Goal: Task Accomplishment & Management: Manage account settings

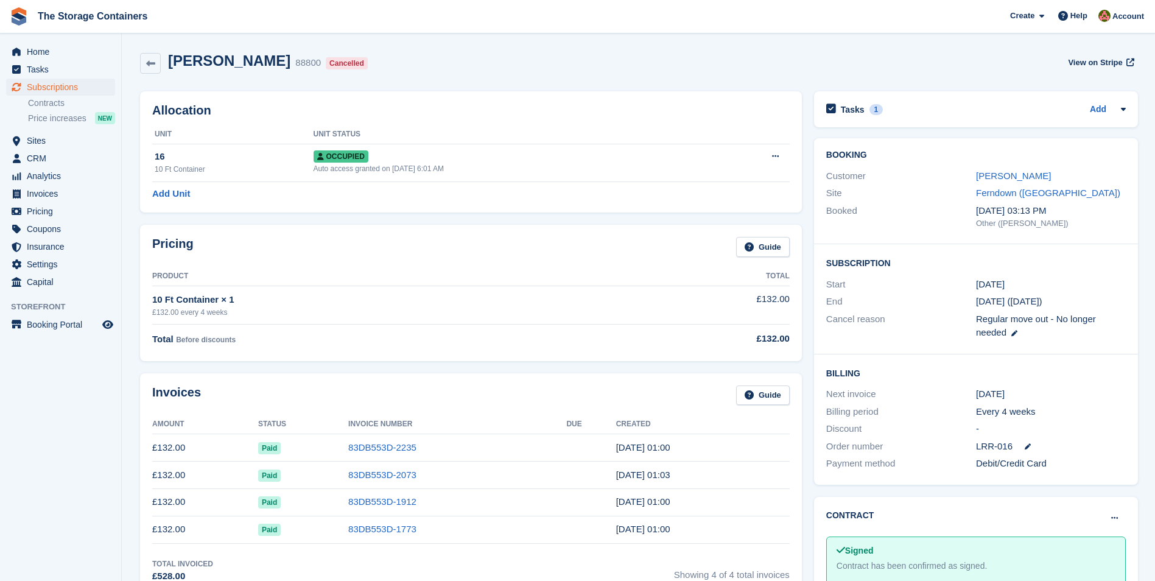
click at [1004, 183] on div "John Head" at bounding box center [1051, 176] width 150 height 14
click at [1004, 176] on link "John Head" at bounding box center [1013, 176] width 75 height 10
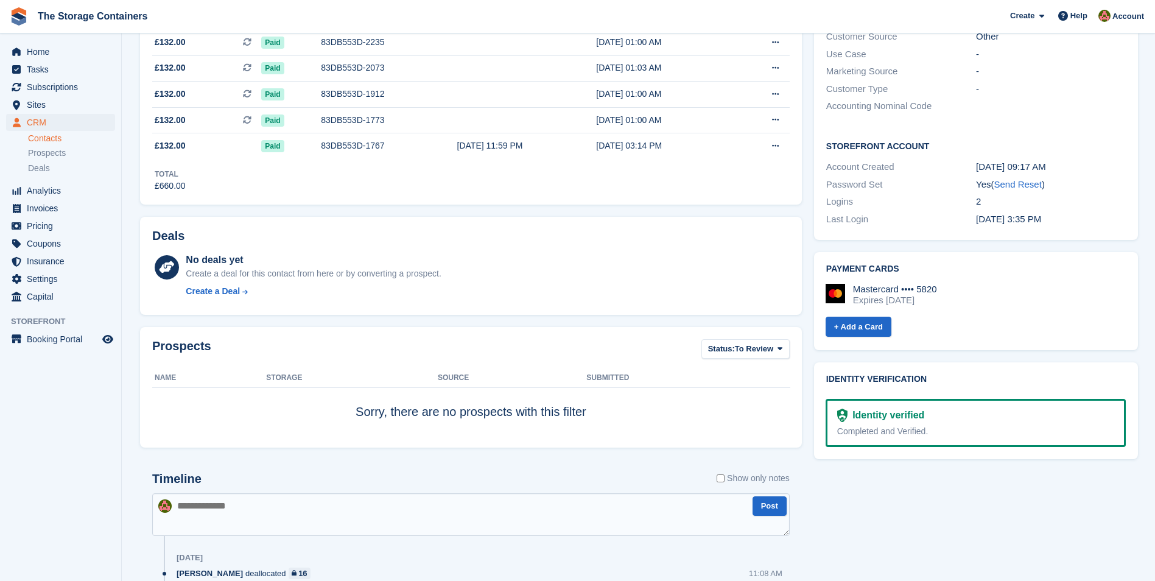
scroll to position [61, 0]
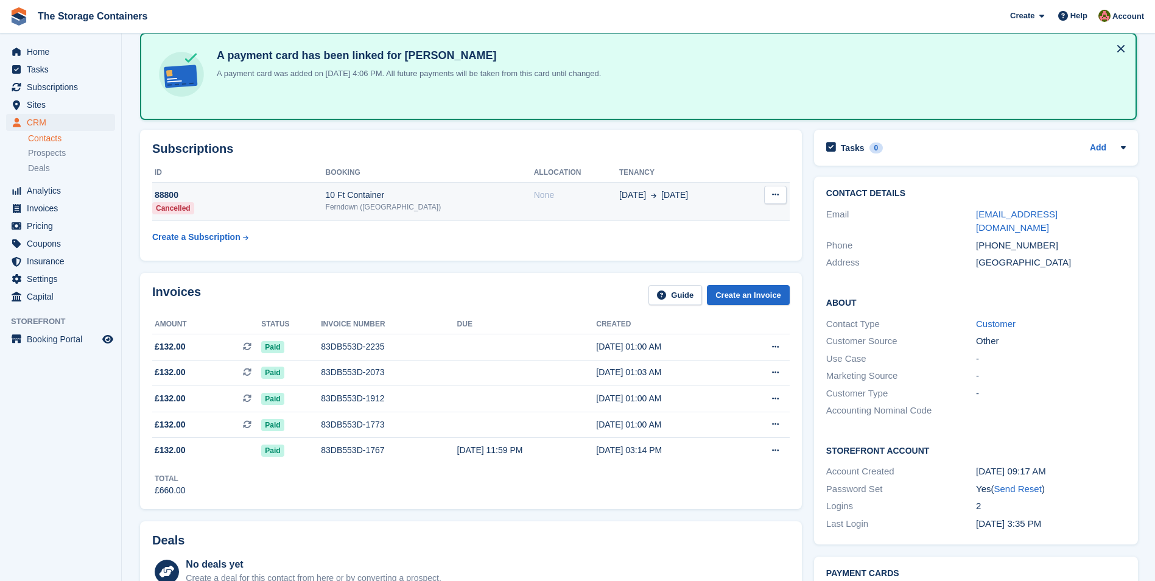
click at [538, 206] on td "None" at bounding box center [576, 201] width 85 height 39
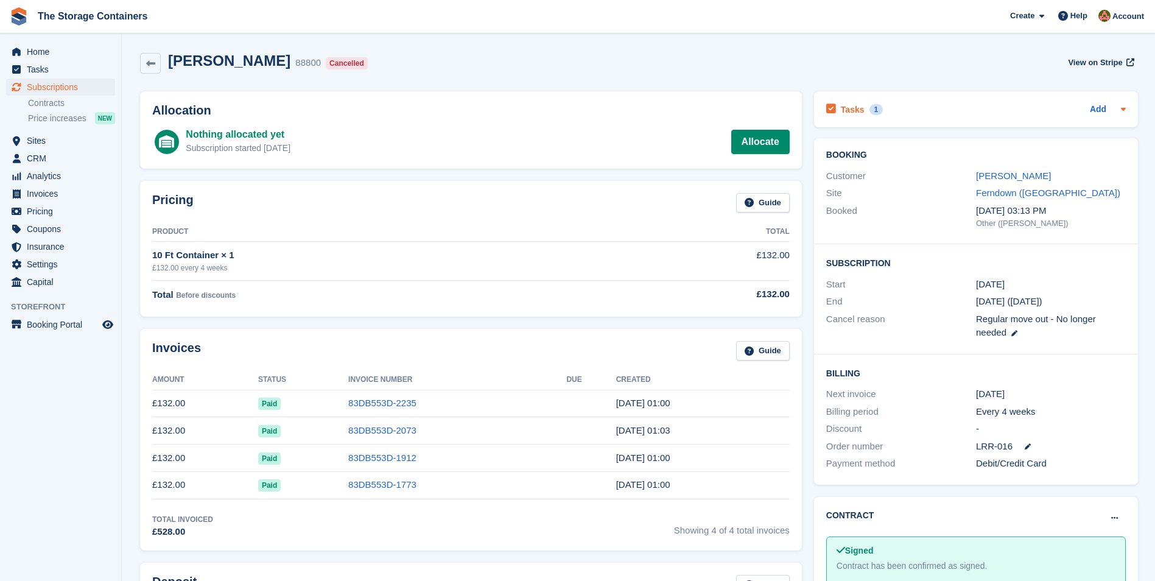
click at [937, 110] on div "Tasks 1 Add" at bounding box center [977, 109] width 300 height 16
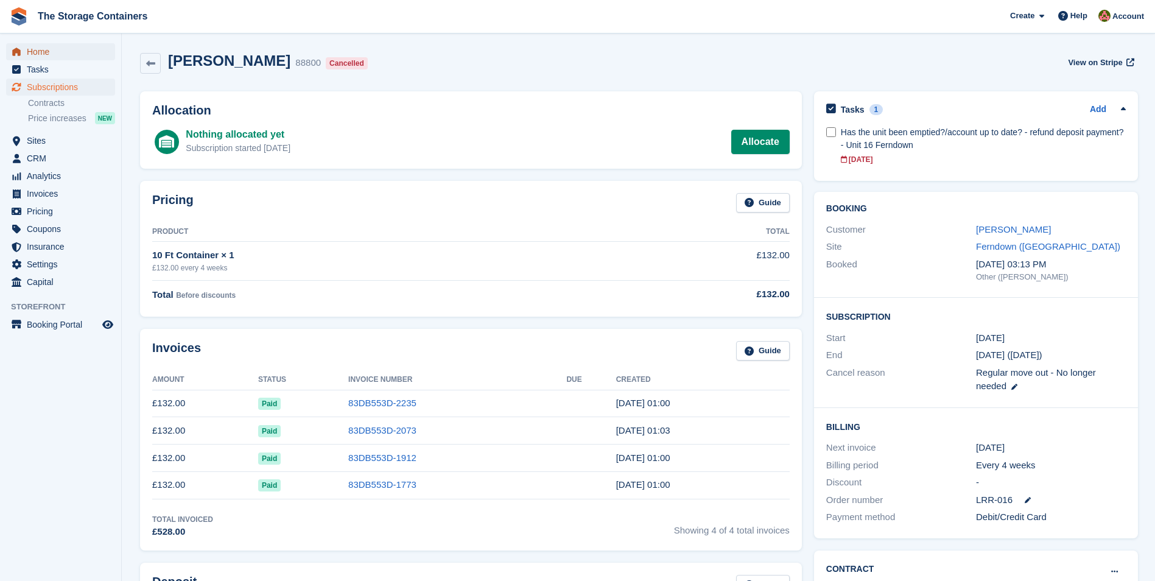
click at [44, 50] on span "Home" at bounding box center [63, 51] width 73 height 17
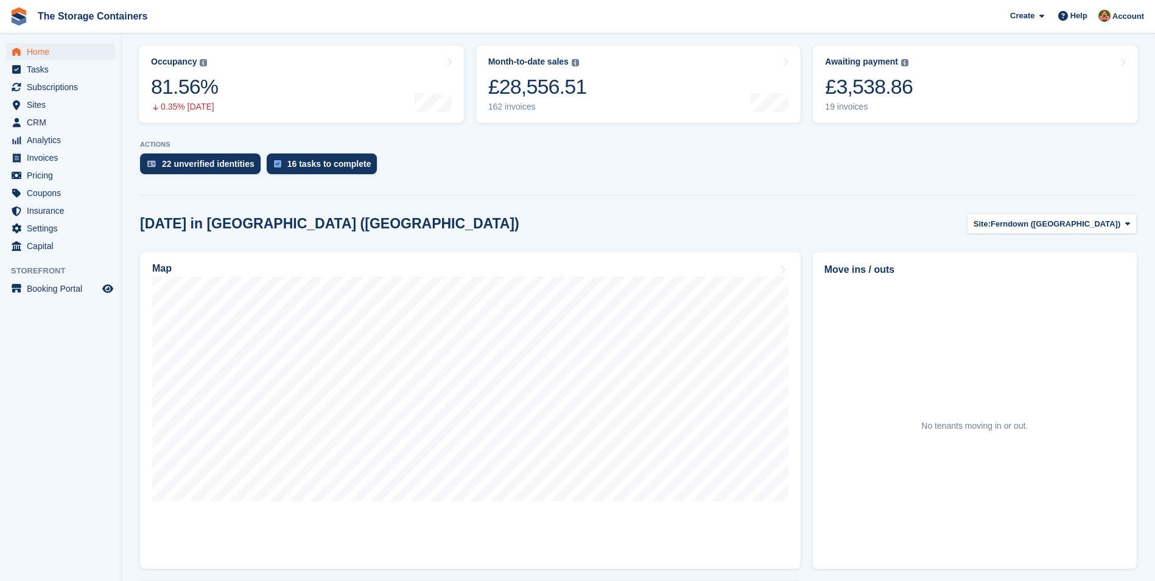
scroll to position [61, 0]
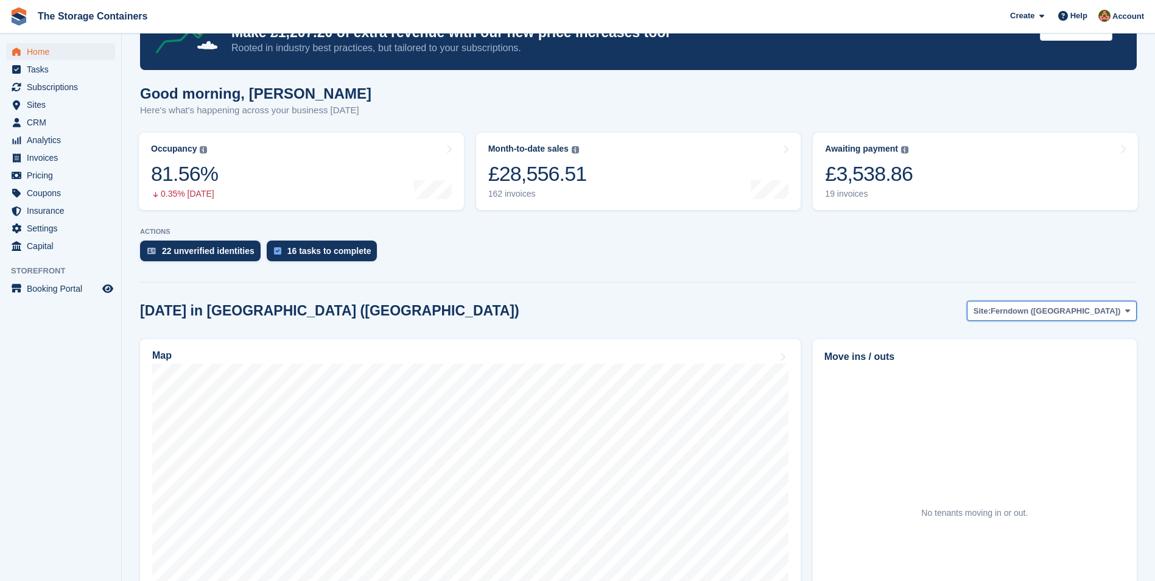
click at [1077, 313] on span "Ferndown ([GEOGRAPHIC_DATA])" at bounding box center [1056, 311] width 130 height 12
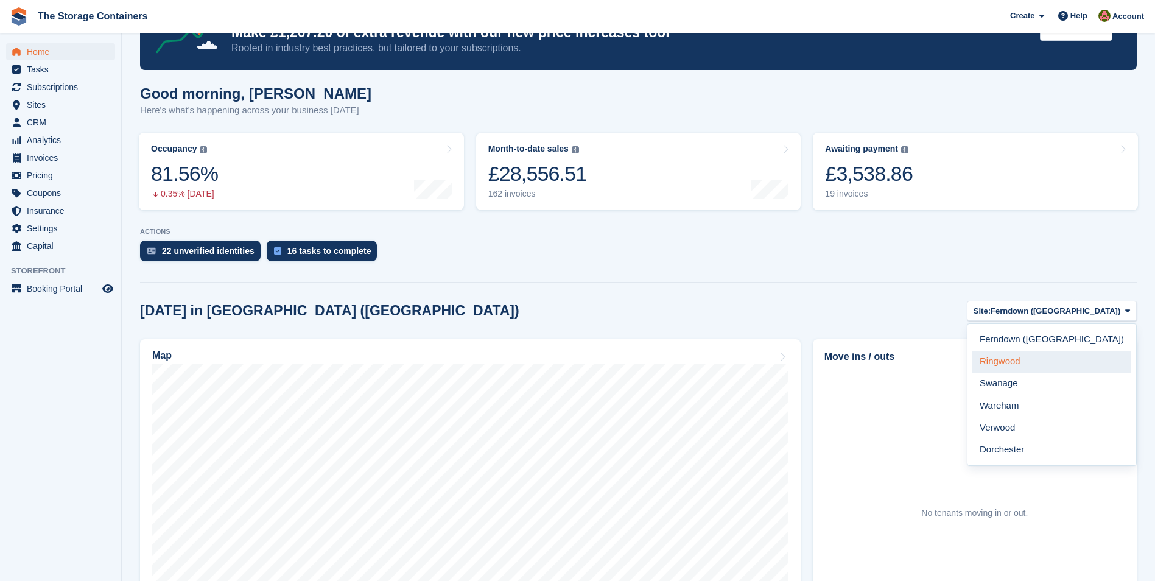
click at [1057, 364] on link "Ringwood" at bounding box center [1052, 362] width 159 height 22
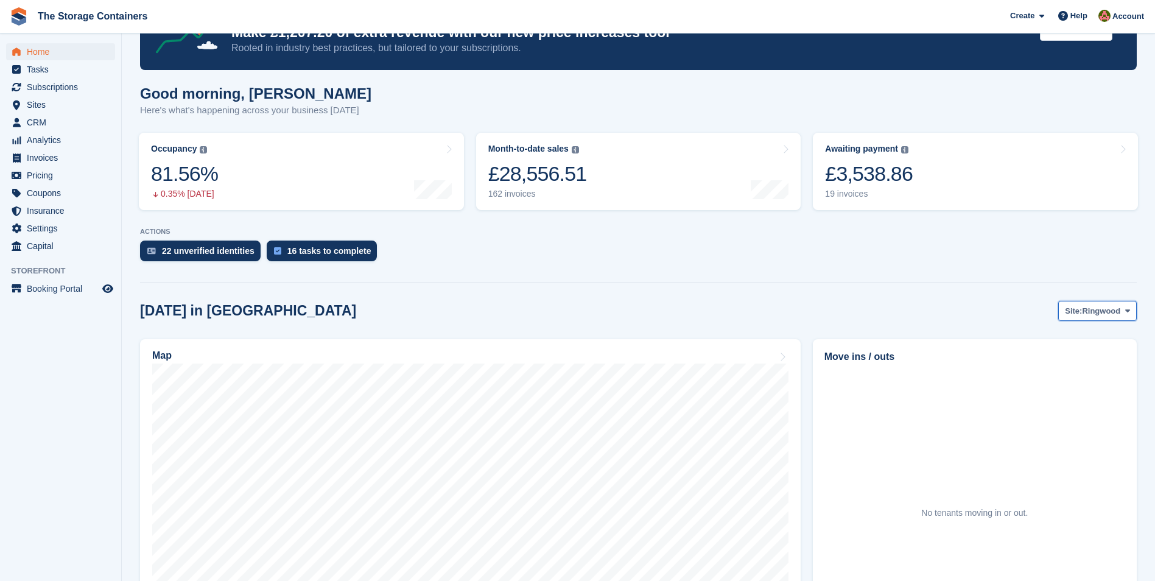
click at [1082, 312] on span "Site:" at bounding box center [1073, 311] width 17 height 12
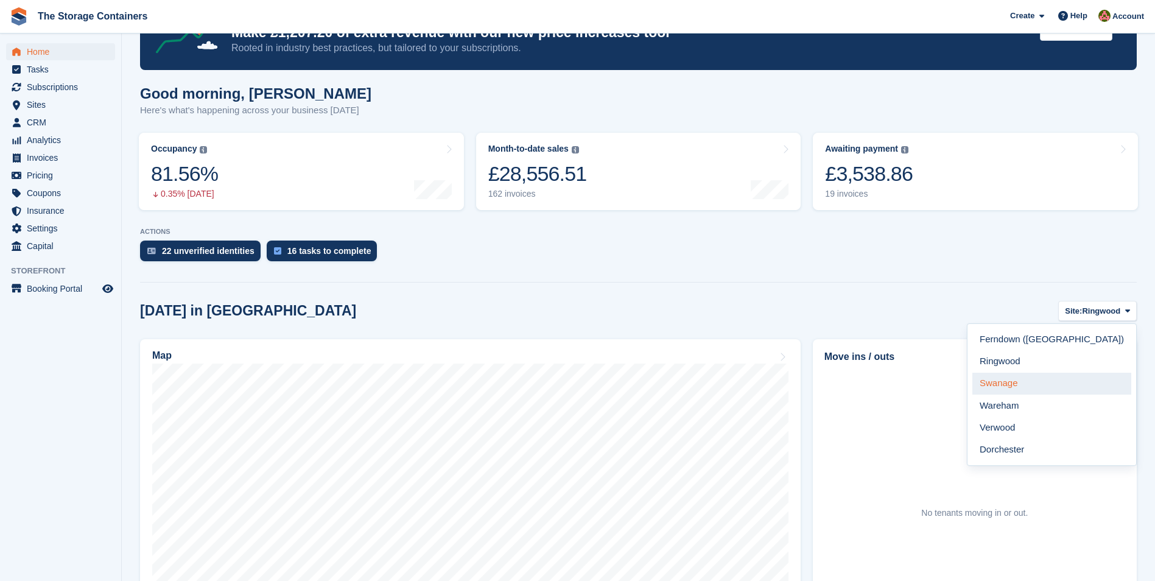
click at [1077, 379] on link "Swanage" at bounding box center [1052, 384] width 159 height 22
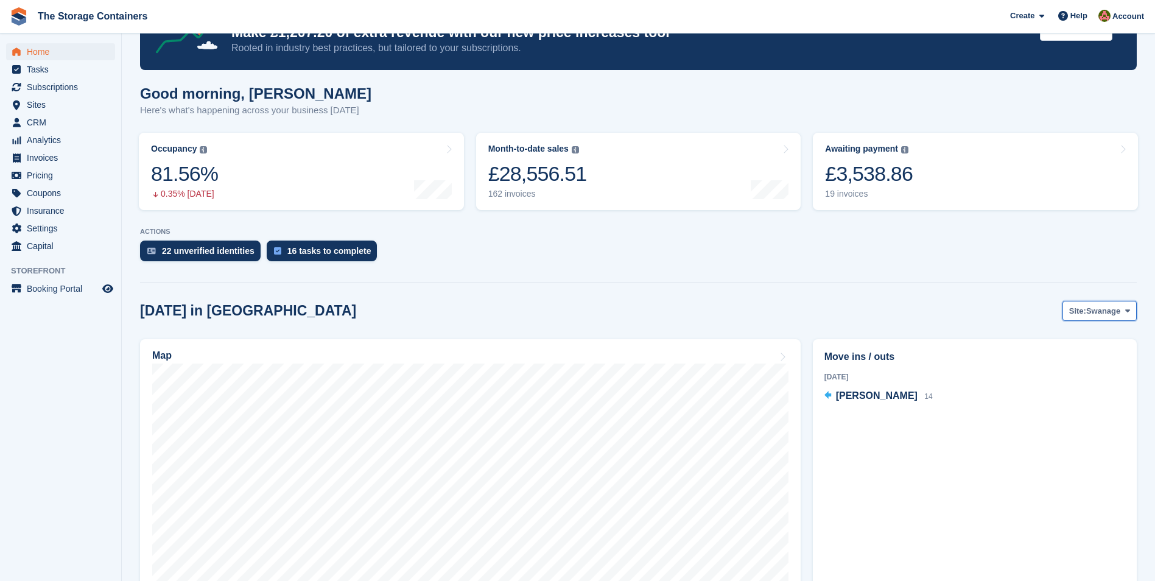
click at [1087, 317] on span "Site:" at bounding box center [1078, 311] width 17 height 12
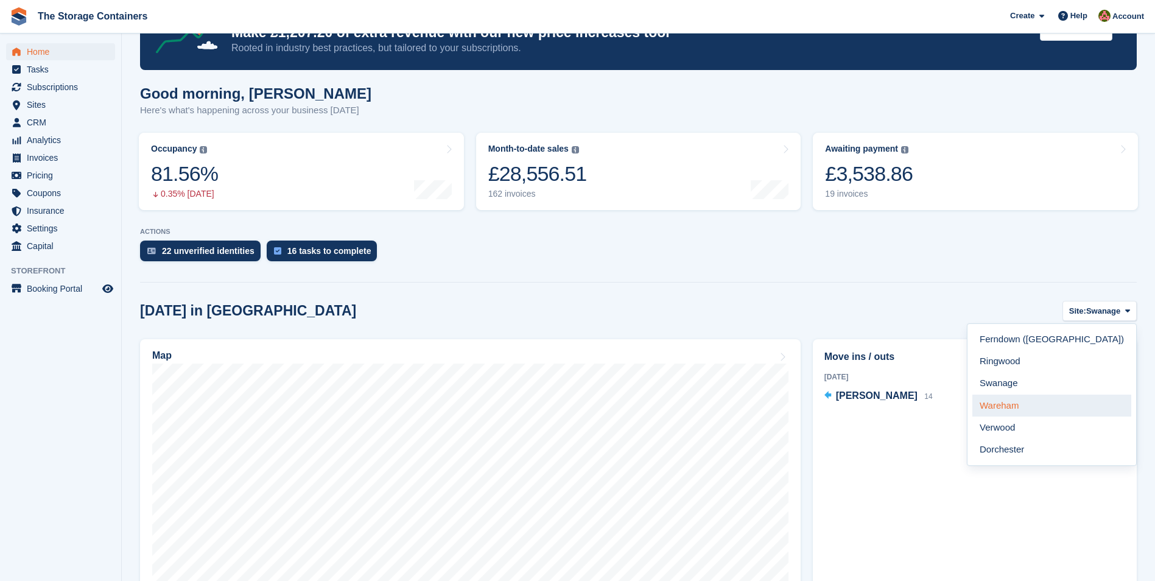
click at [1077, 404] on link "Wareham" at bounding box center [1052, 406] width 159 height 22
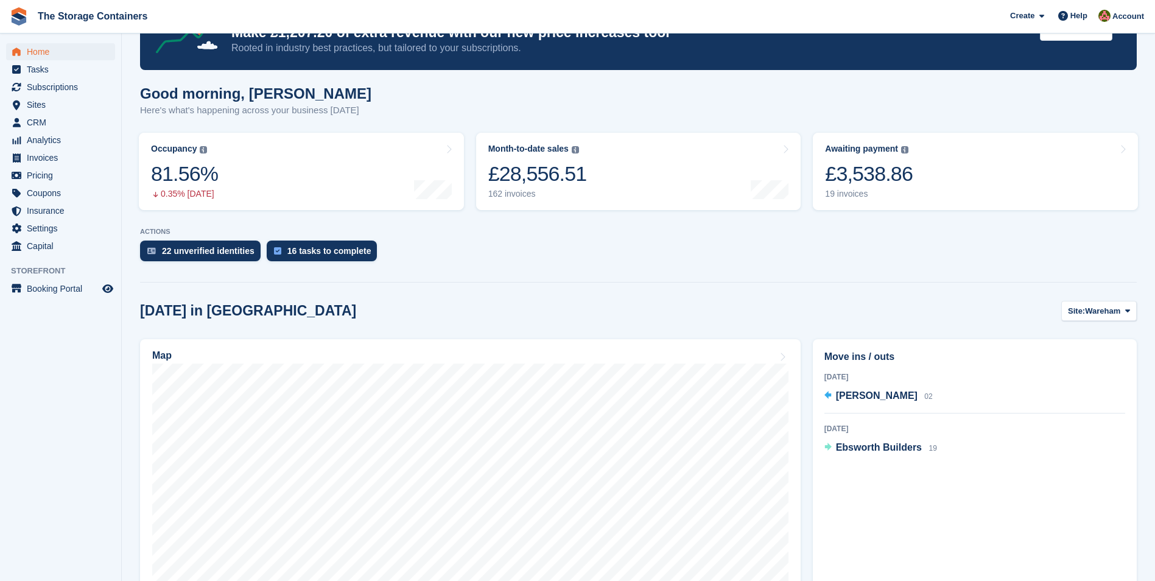
click at [1076, 402] on div "1 Oct 2025 Marie Horn 02" at bounding box center [975, 391] width 301 height 43
click at [1092, 305] on span "Wareham" at bounding box center [1102, 311] width 35 height 12
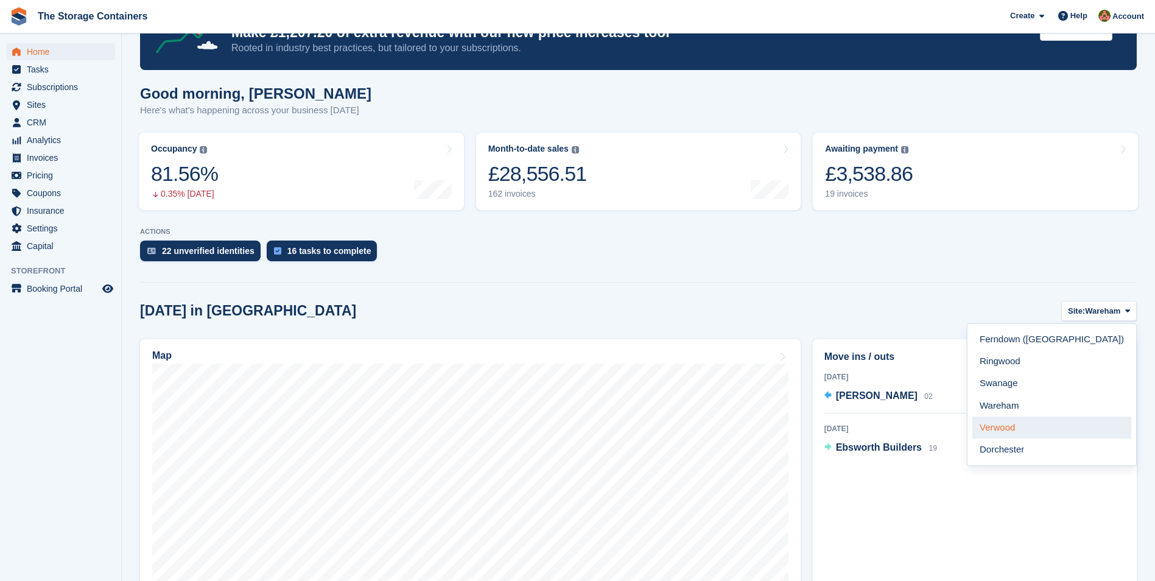
click at [1074, 426] on link "Verwood" at bounding box center [1052, 428] width 159 height 22
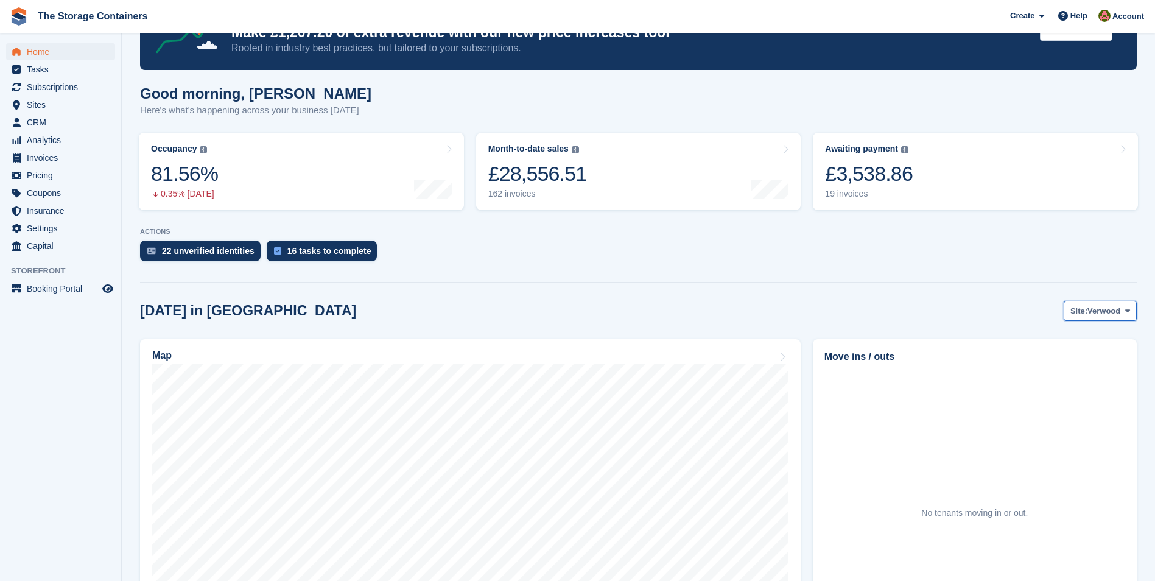
click at [1105, 305] on span "Verwood" at bounding box center [1104, 311] width 33 height 12
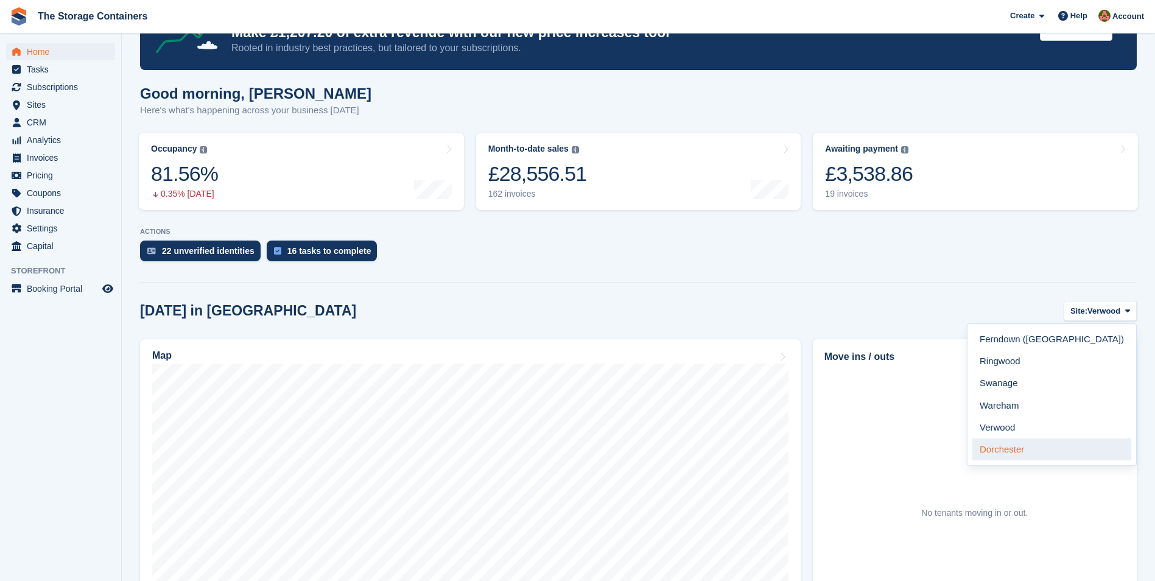
click at [1070, 442] on link "Dorchester" at bounding box center [1052, 450] width 159 height 22
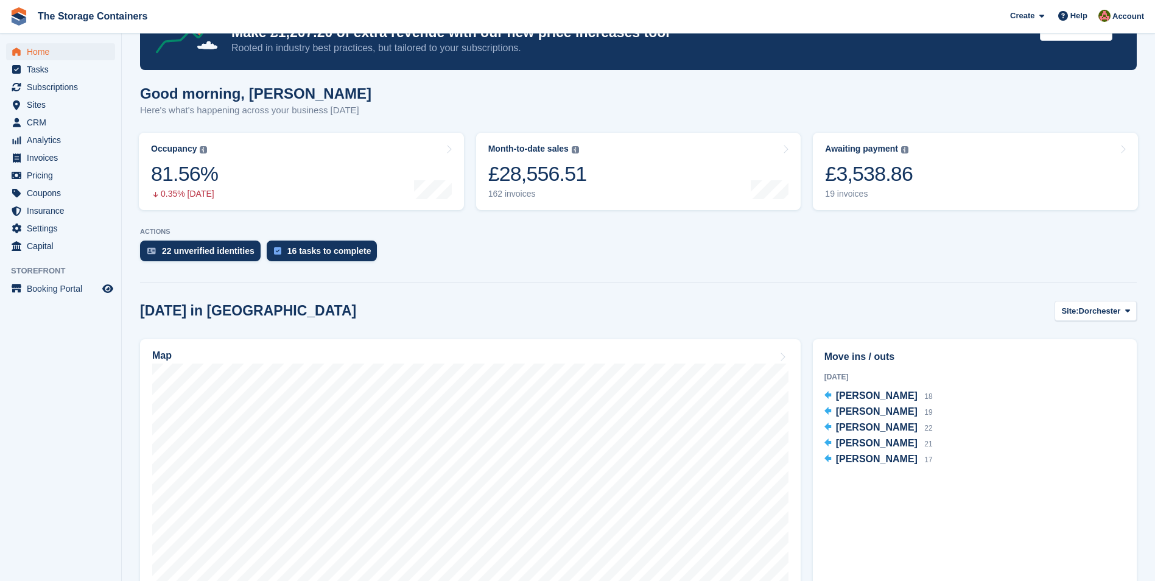
click at [688, 312] on div "Today in Dorchester Site: Dorchester Ferndown (Longham) Ringwood Swanage Wareha…" at bounding box center [638, 311] width 997 height 20
click at [68, 51] on span "Home" at bounding box center [63, 51] width 73 height 17
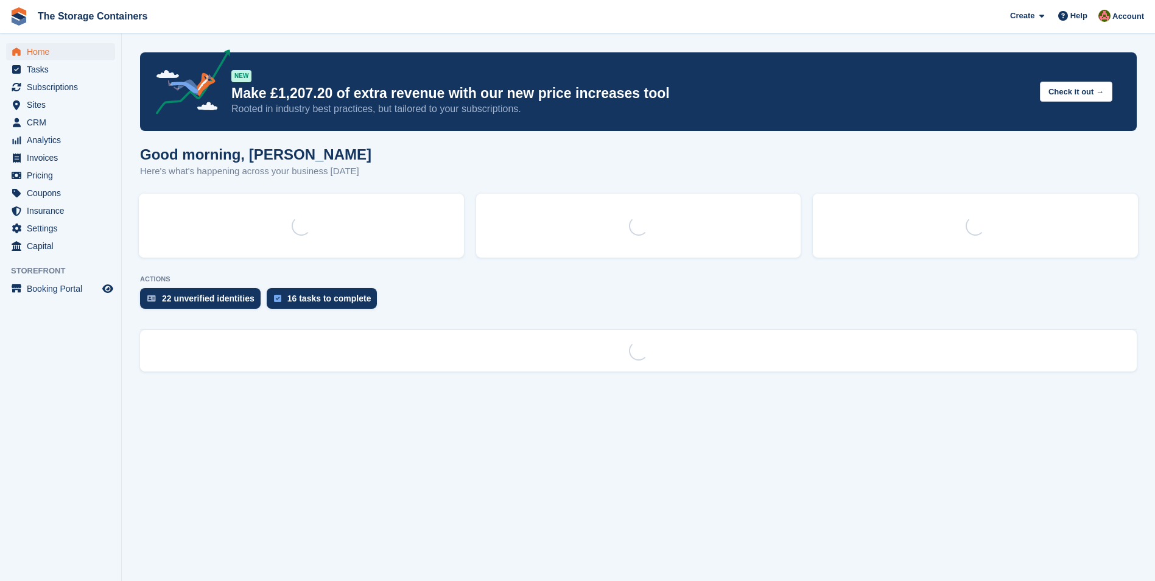
scroll to position [0, 0]
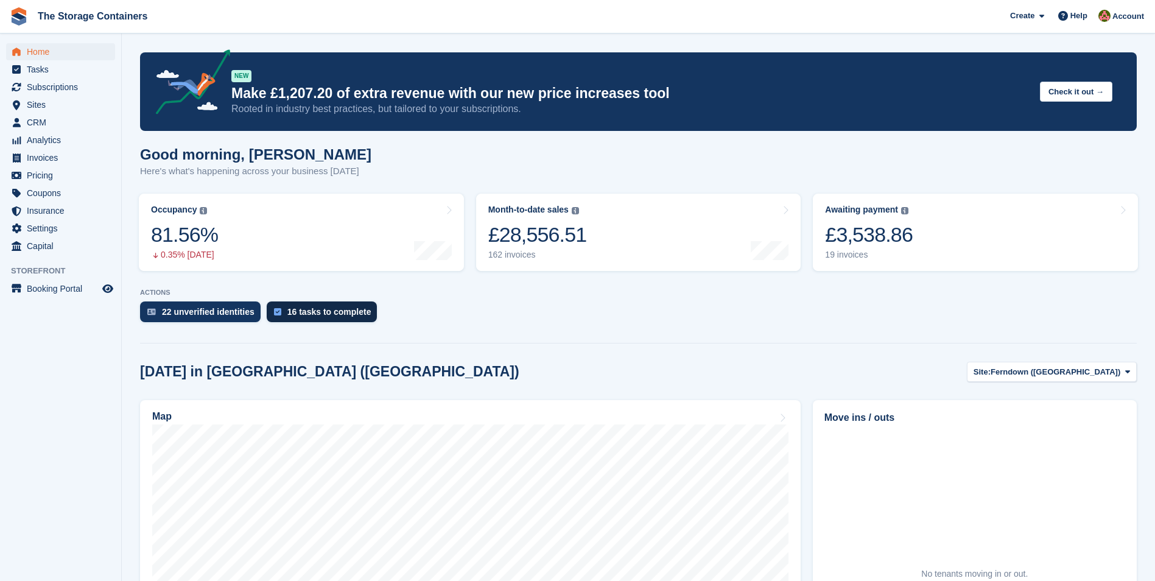
click at [315, 313] on div "16 tasks to complete" at bounding box center [329, 312] width 84 height 10
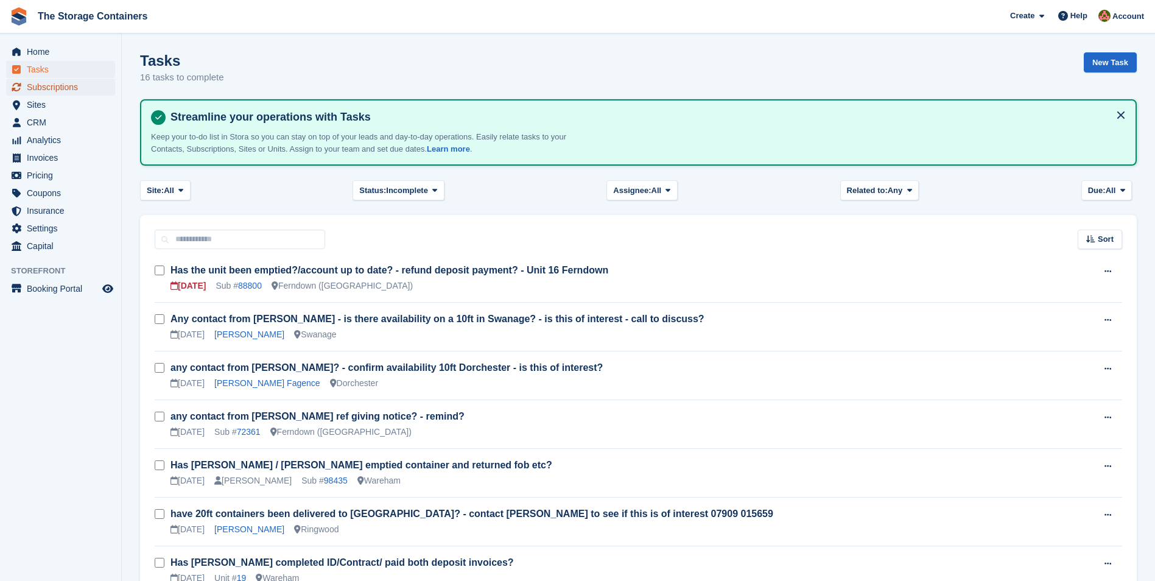
click at [67, 88] on span "Subscriptions" at bounding box center [63, 87] width 73 height 17
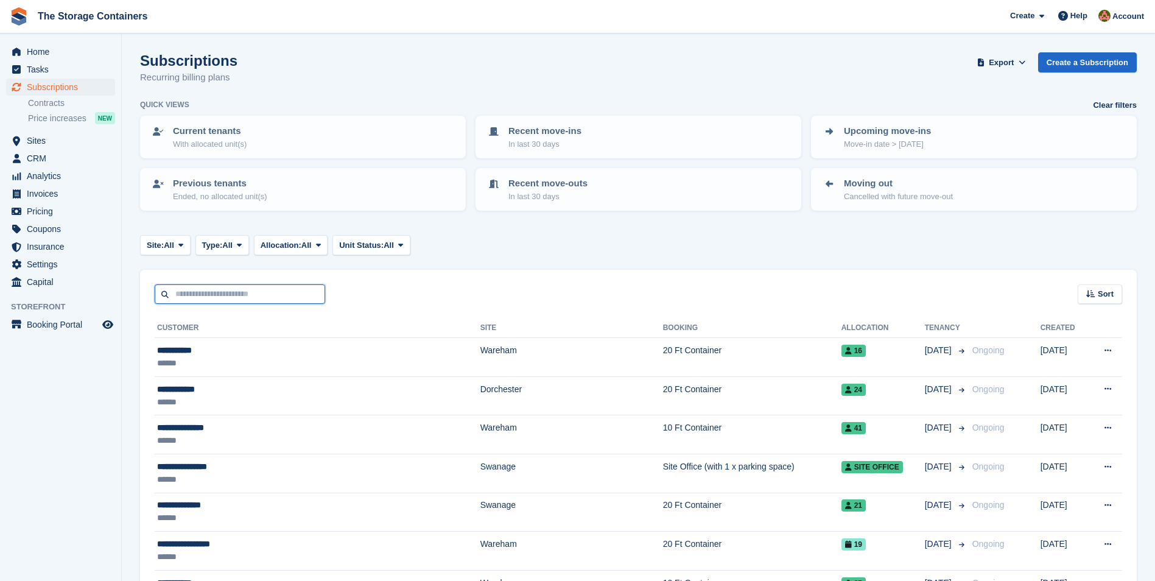
click at [202, 300] on input "text" at bounding box center [240, 294] width 171 height 20
type input "*******"
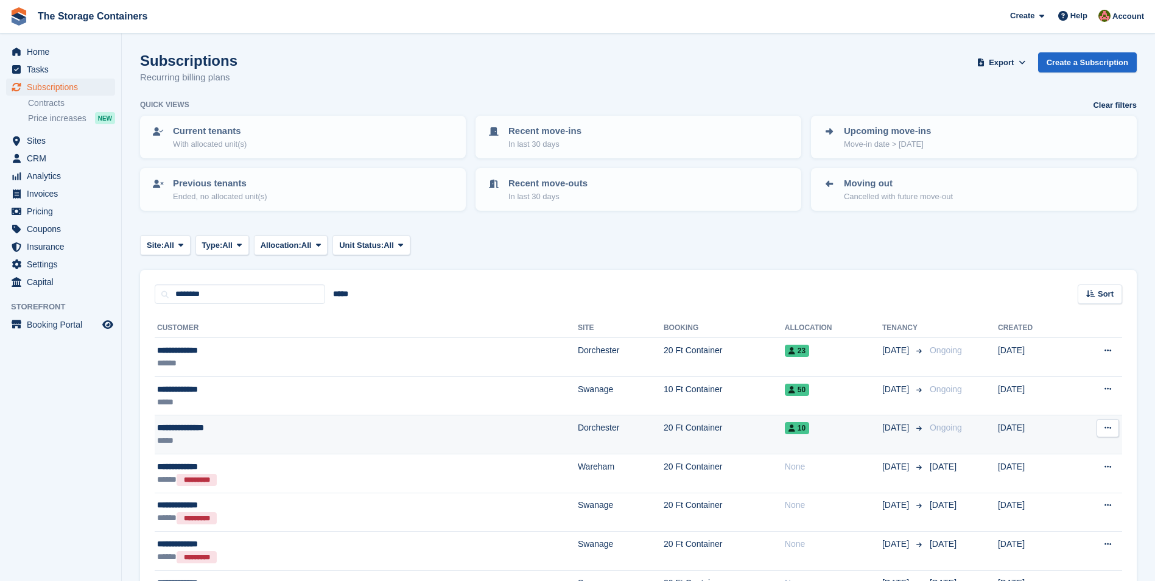
click at [293, 425] on div "**********" at bounding box center [258, 427] width 203 height 13
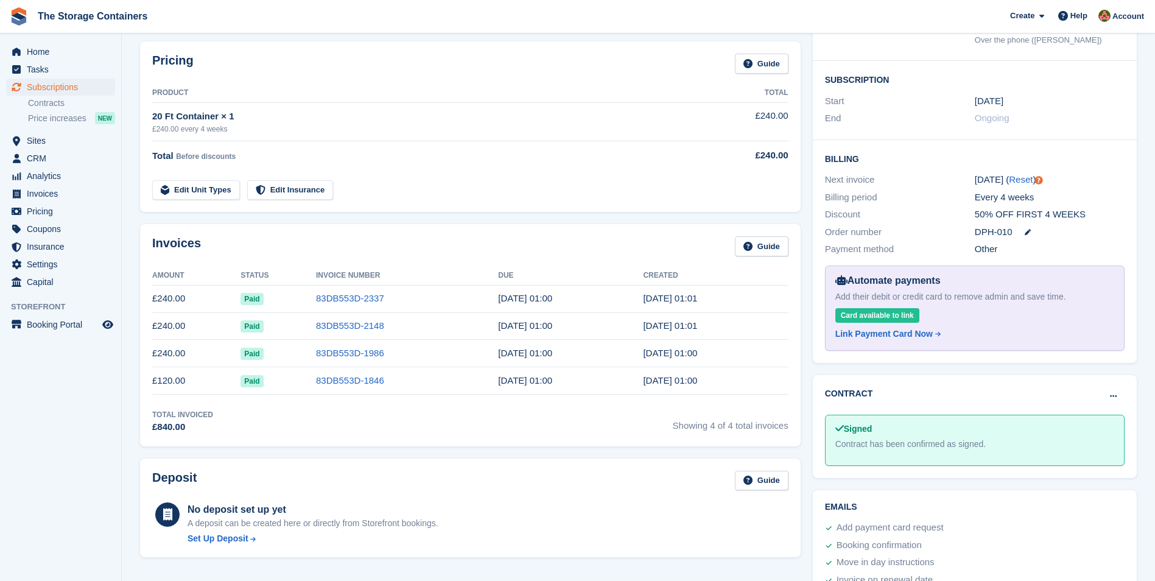
scroll to position [183, 0]
click at [337, 293] on link "83DB553D-2337" at bounding box center [350, 297] width 68 height 10
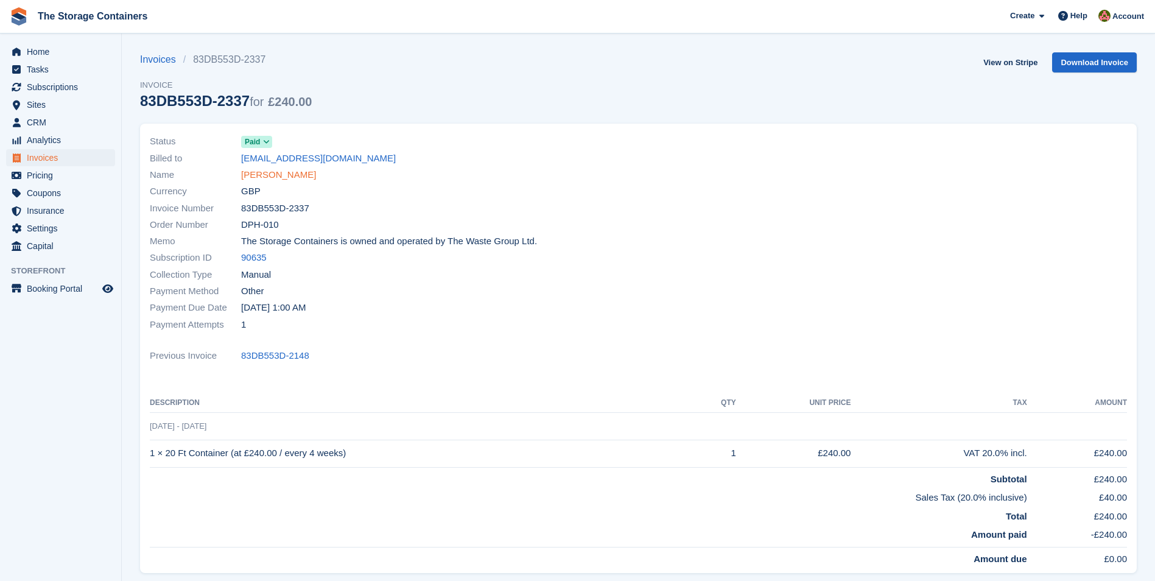
click at [261, 174] on link "[PERSON_NAME]" at bounding box center [278, 175] width 75 height 14
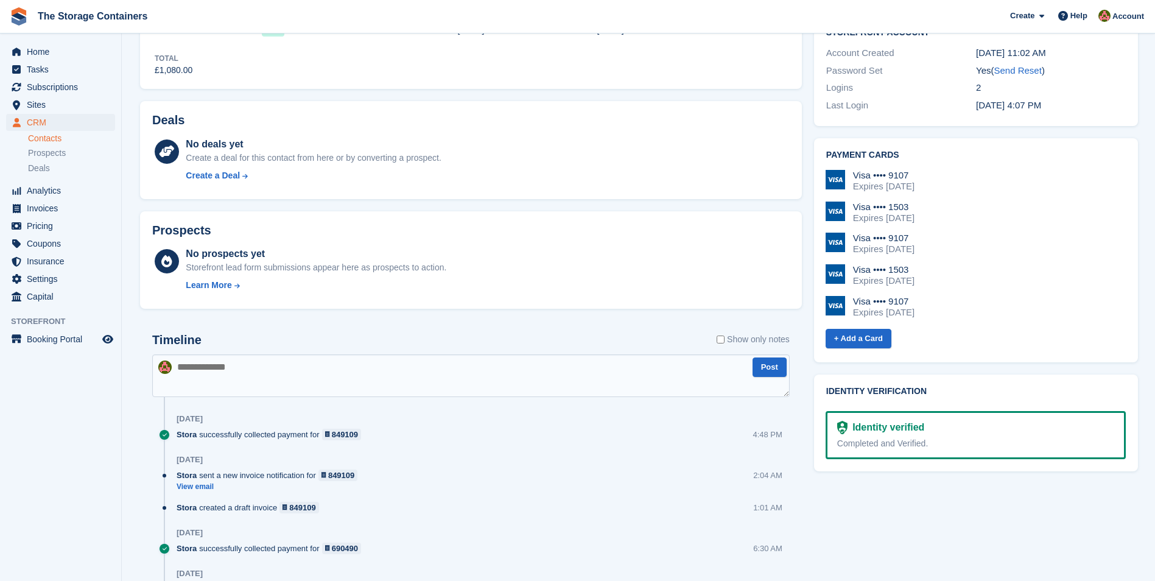
scroll to position [487, 0]
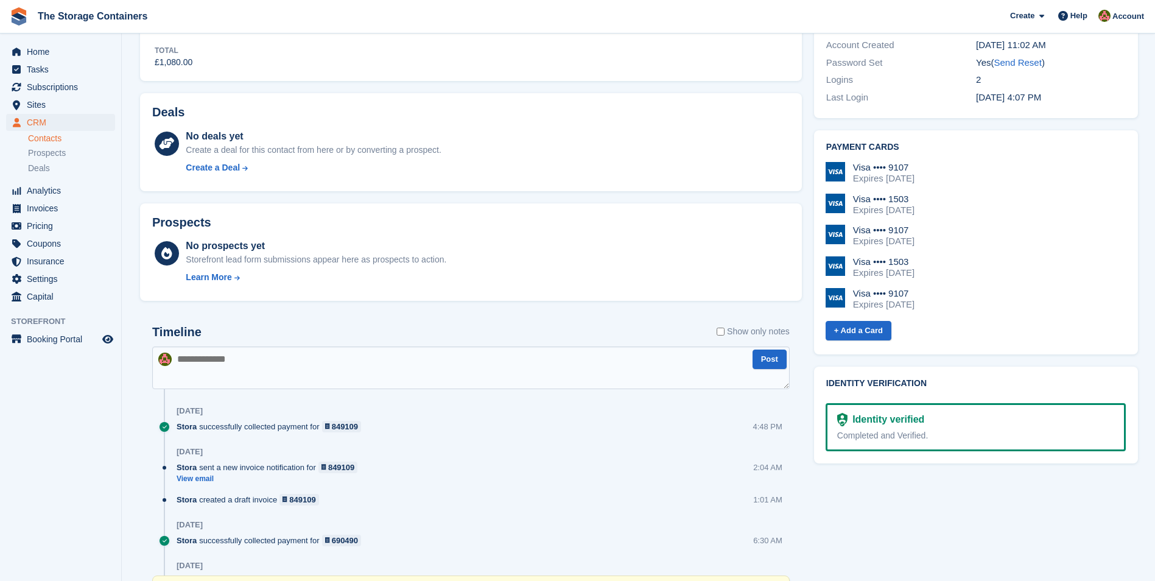
drag, startPoint x: 342, startPoint y: 354, endPoint x: 347, endPoint y: 350, distance: 6.5
click at [342, 354] on textarea at bounding box center [471, 368] width 638 height 43
click at [353, 364] on textarea "**********" at bounding box center [471, 368] width 638 height 43
paste textarea "**********"
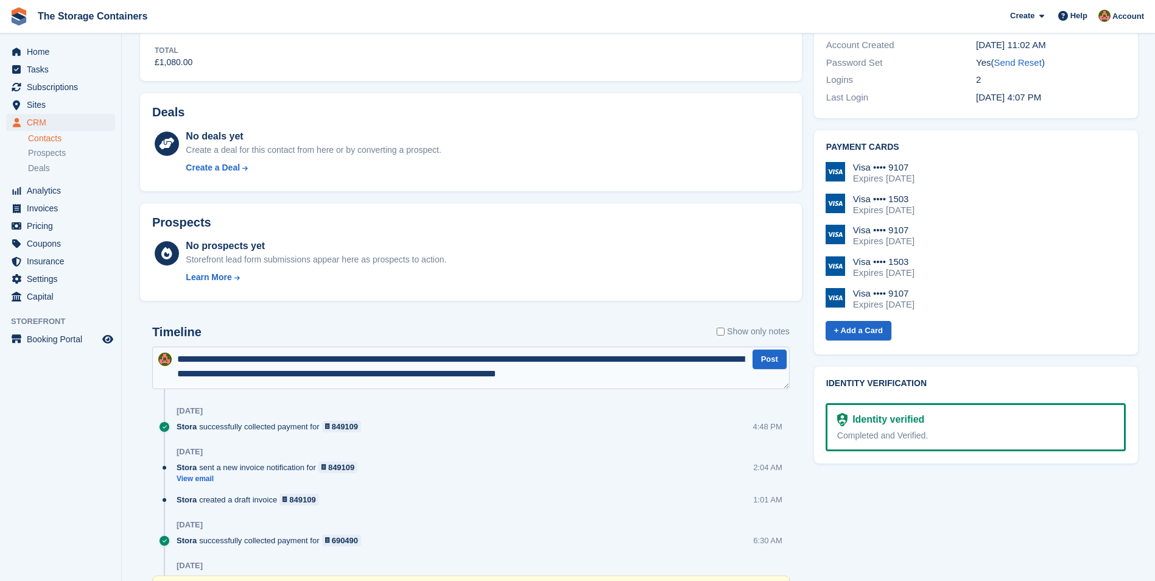
scroll to position [35, 0]
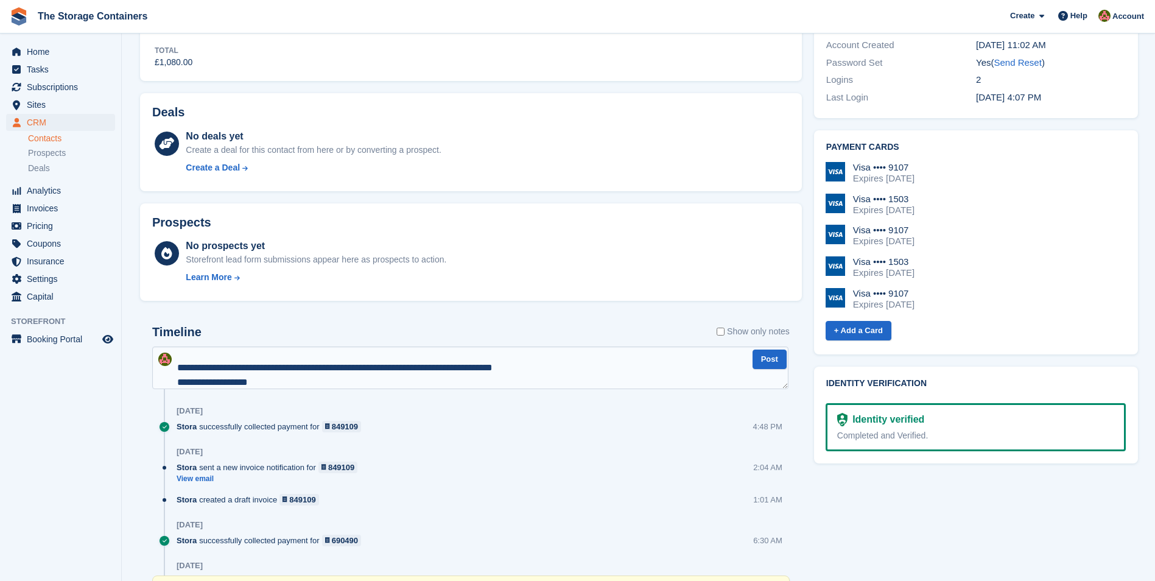
type textarea "**********"
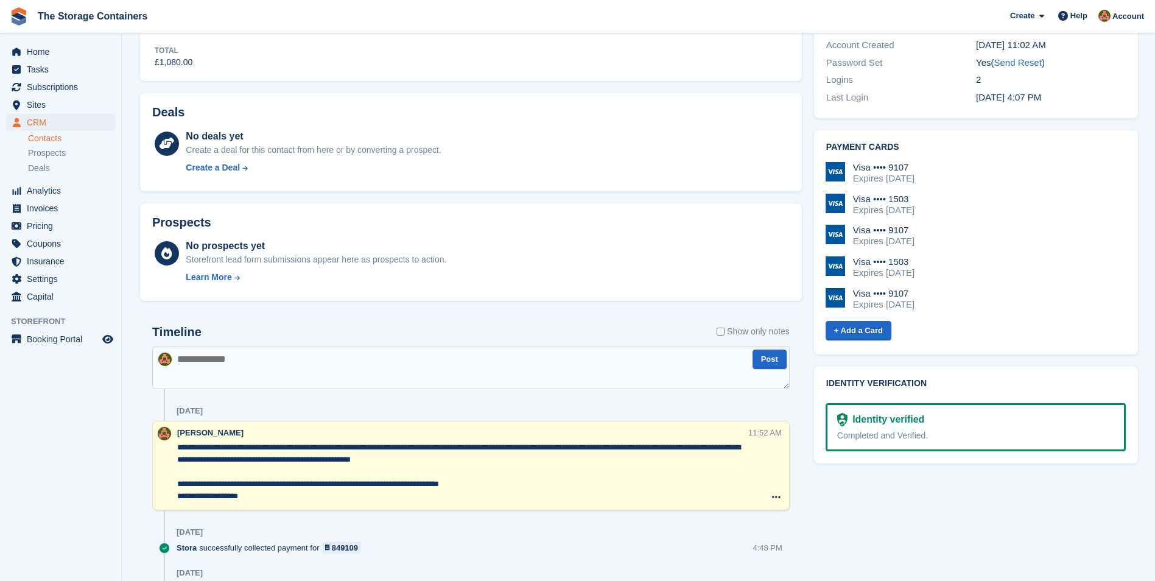
click at [183, 495] on textarea "**********" at bounding box center [462, 472] width 570 height 61
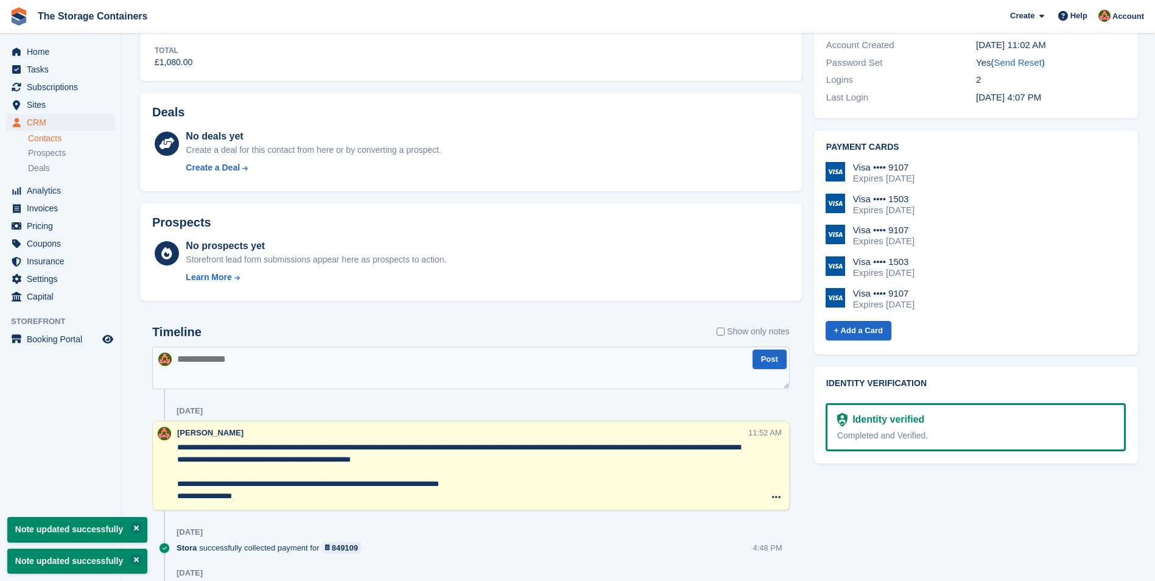
click at [264, 496] on textarea "**********" at bounding box center [462, 472] width 570 height 61
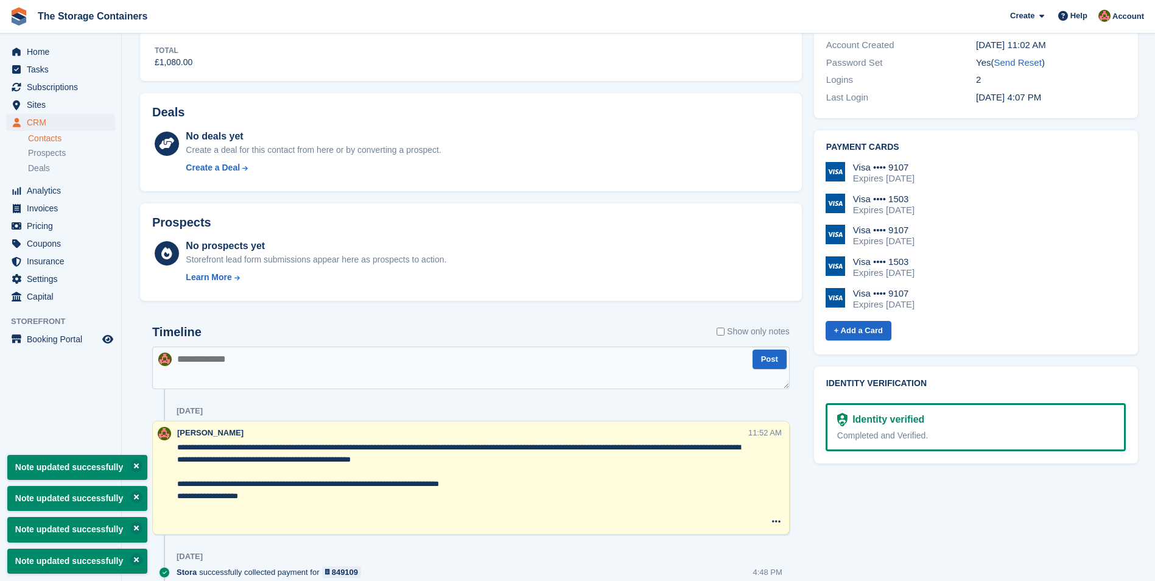
click at [203, 509] on textarea "**********" at bounding box center [462, 484] width 570 height 85
paste textarea "**********"
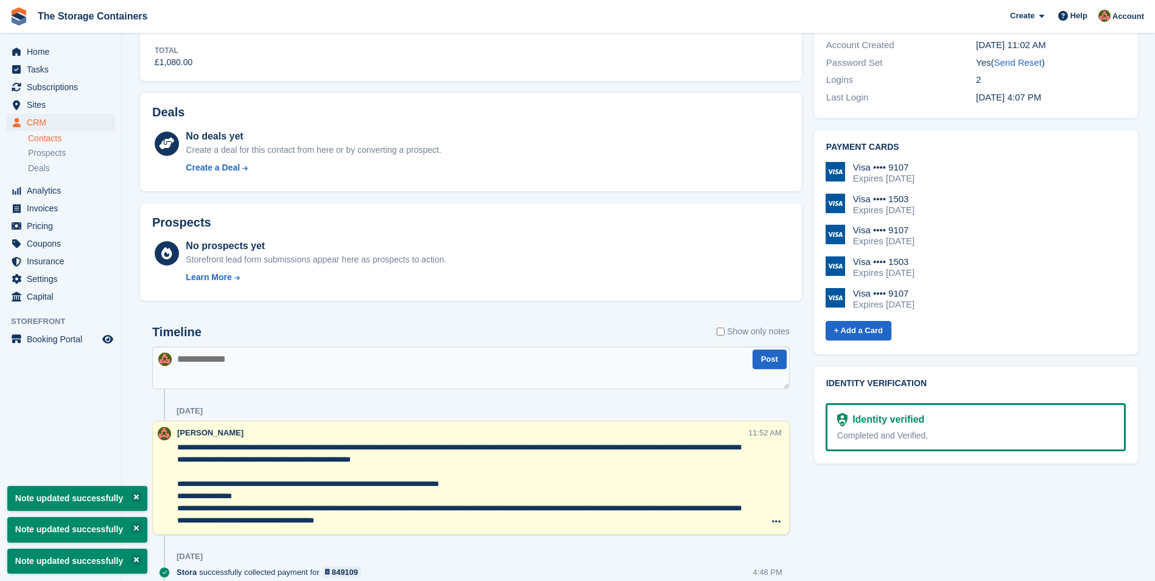
scroll to position [492, 0]
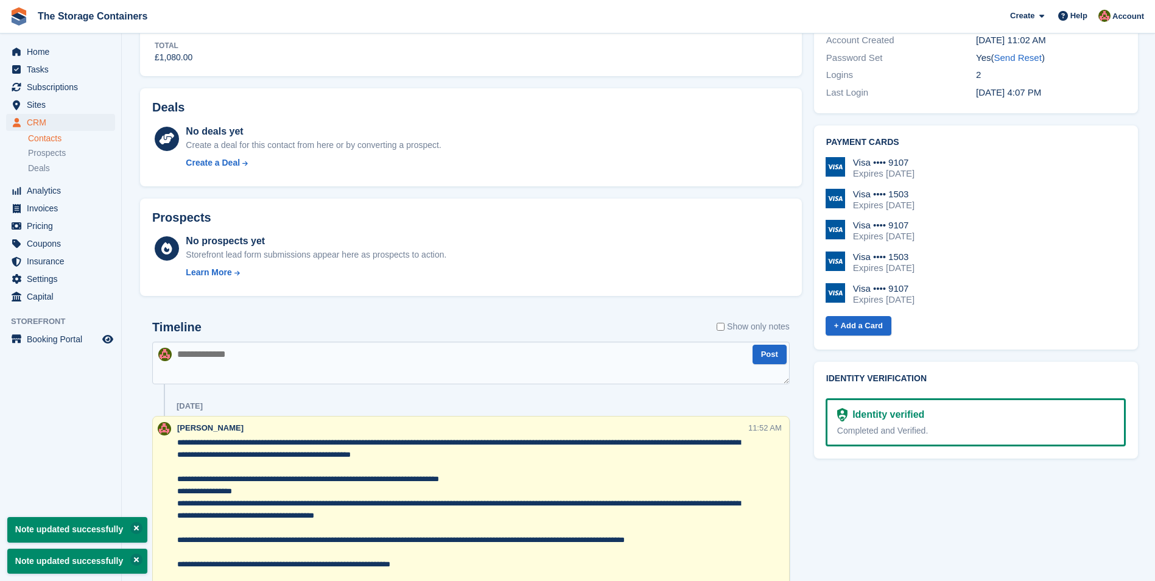
type textarea "**********"
click at [285, 365] on textarea at bounding box center [471, 363] width 638 height 43
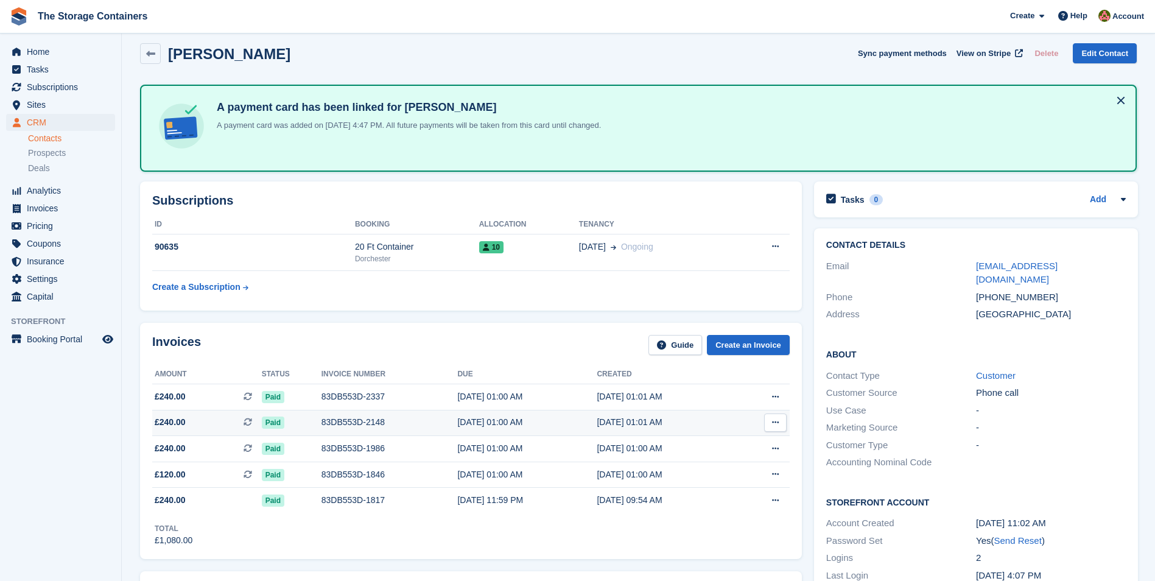
scroll to position [0, 0]
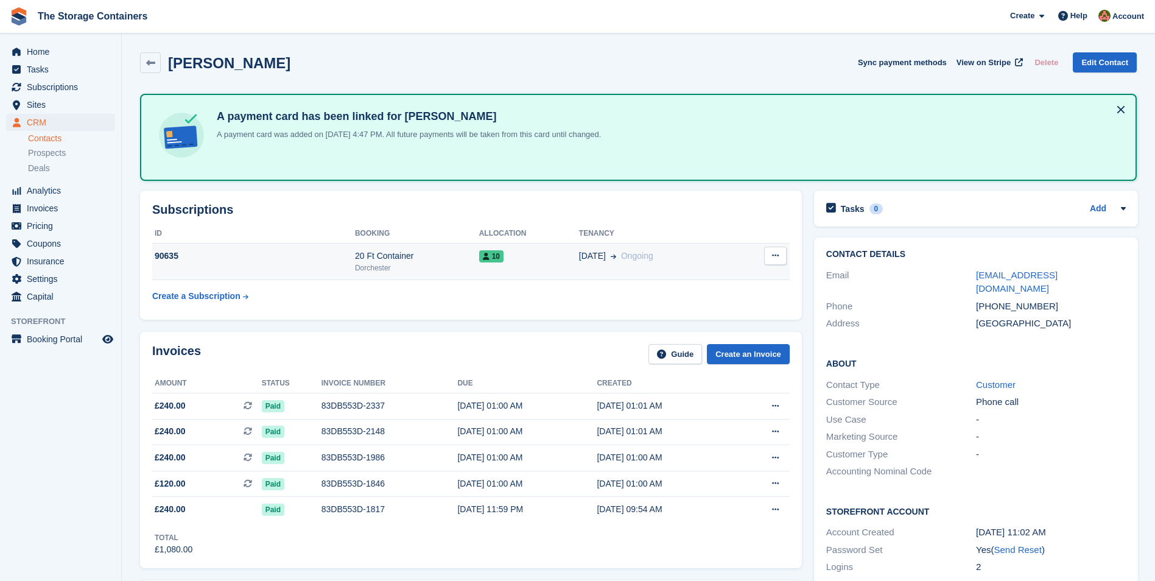
click at [679, 252] on div "20 Jun Ongoing" at bounding box center [657, 256] width 157 height 13
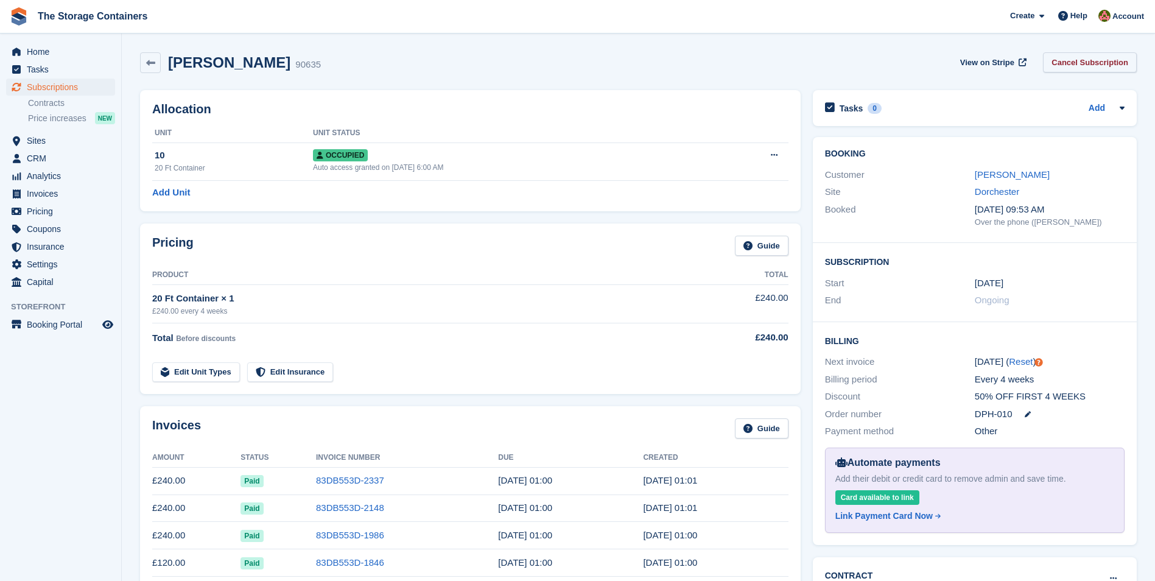
click at [1076, 63] on link "Cancel Subscription" at bounding box center [1090, 62] width 94 height 20
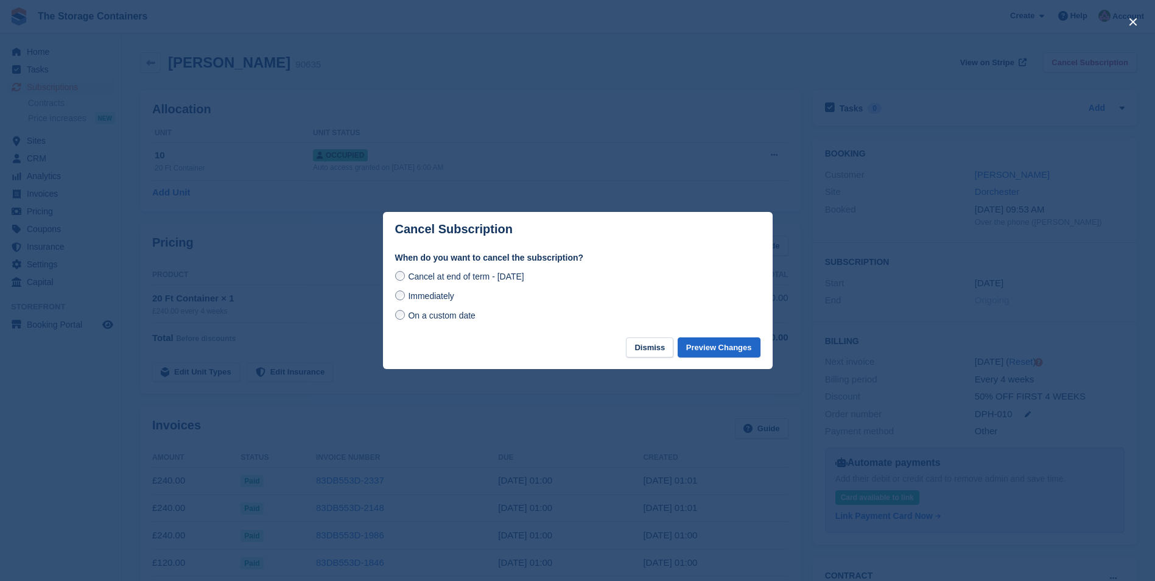
click at [473, 316] on span "On a custom date" at bounding box center [442, 316] width 68 height 10
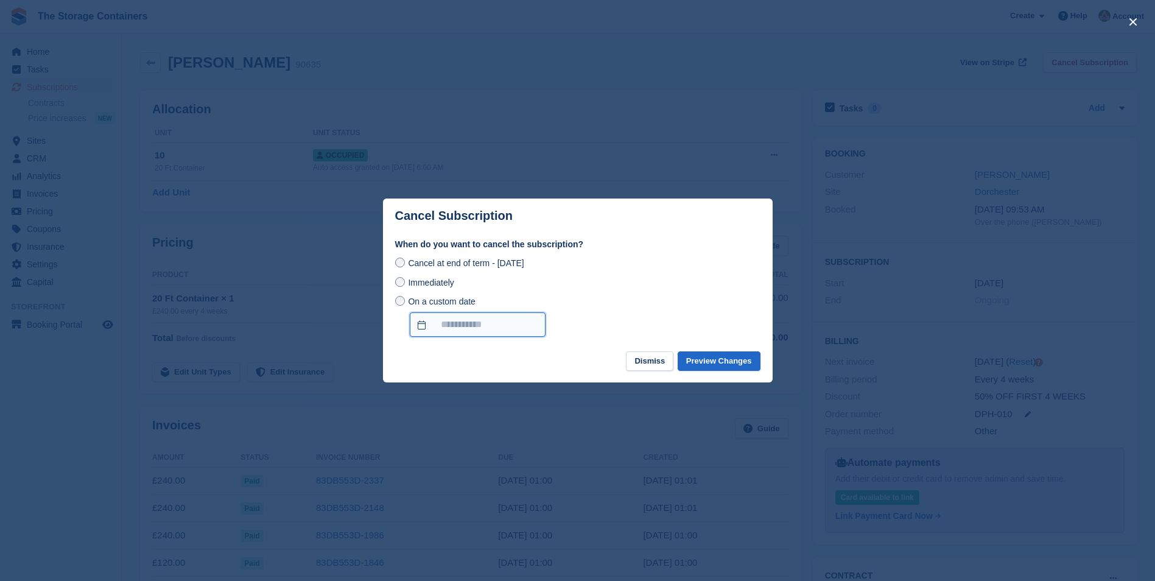
click at [457, 331] on input "On a custom date" at bounding box center [478, 324] width 136 height 24
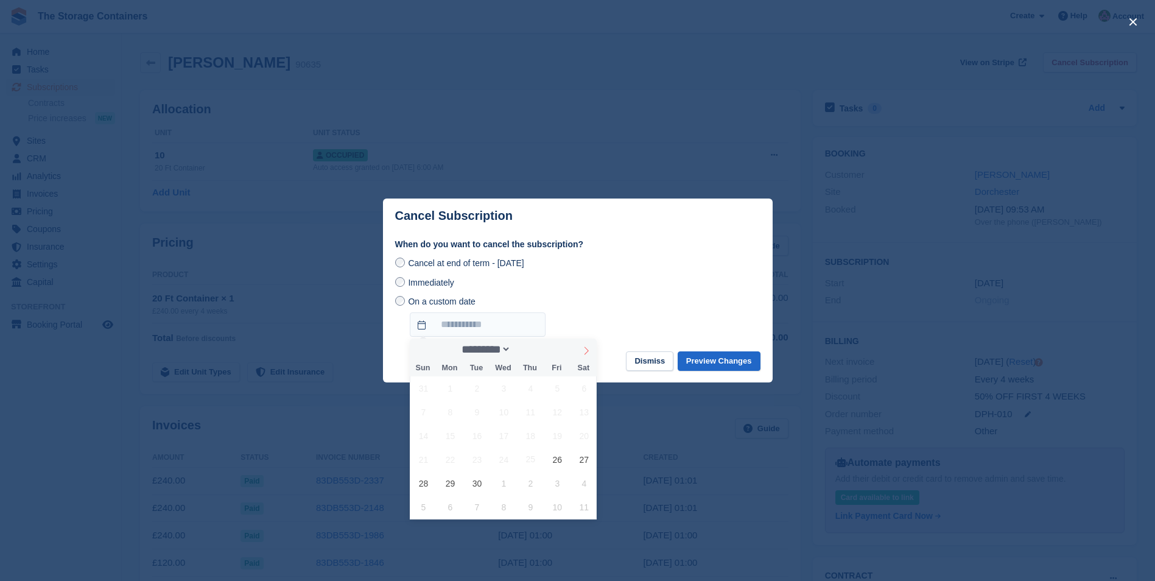
click at [587, 353] on icon at bounding box center [587, 351] width 4 height 8
select select "*"
click at [580, 412] on span "11" at bounding box center [585, 412] width 24 height 24
type input "**********"
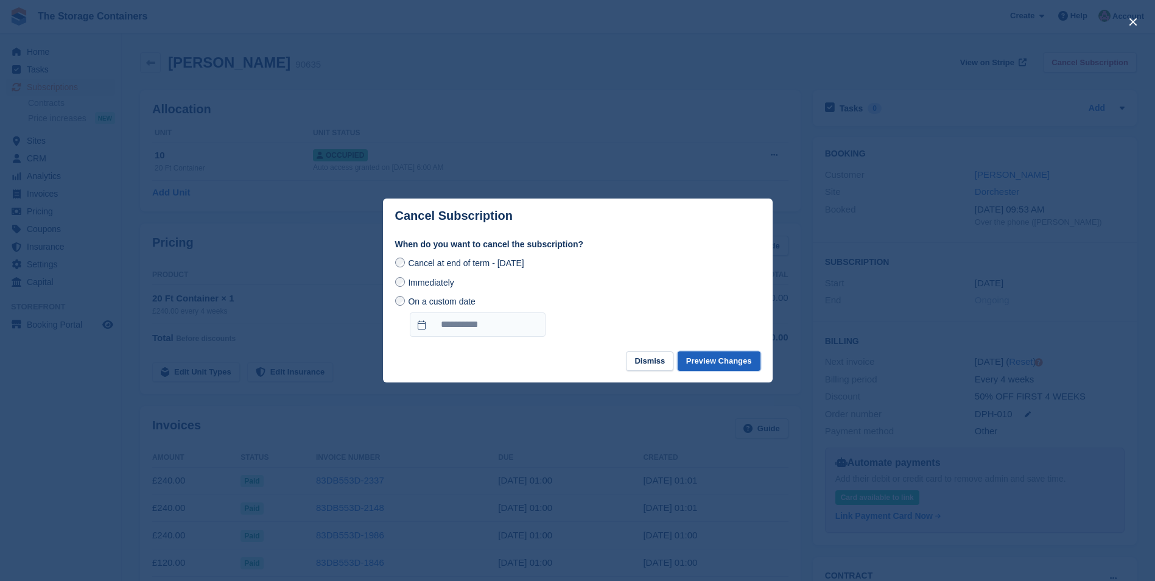
click at [722, 364] on button "Preview Changes" at bounding box center [719, 361] width 83 height 20
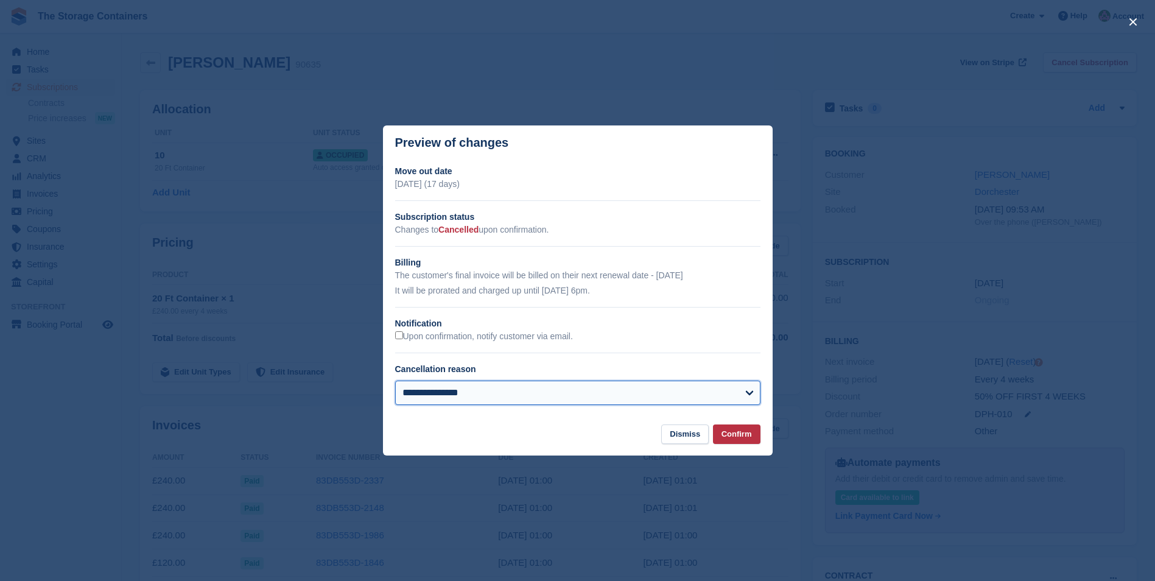
click at [532, 402] on select "**********" at bounding box center [577, 393] width 365 height 24
select select "**********"
click at [395, 381] on select "**********" at bounding box center [577, 393] width 365 height 24
click at [735, 431] on button "Confirm" at bounding box center [737, 435] width 48 height 20
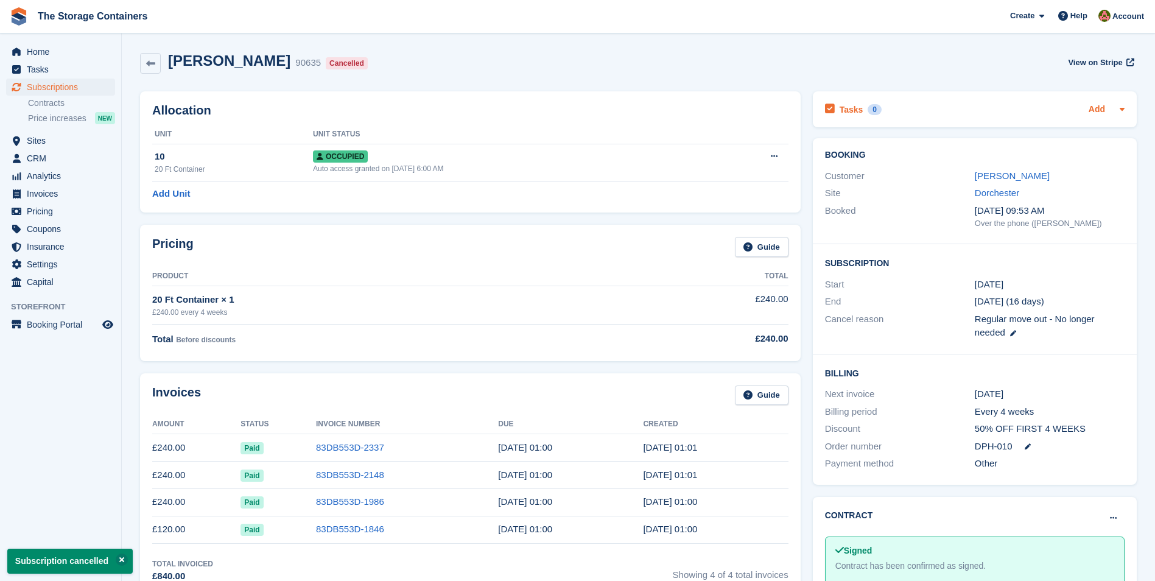
click at [1101, 108] on link "Add" at bounding box center [1097, 110] width 16 height 14
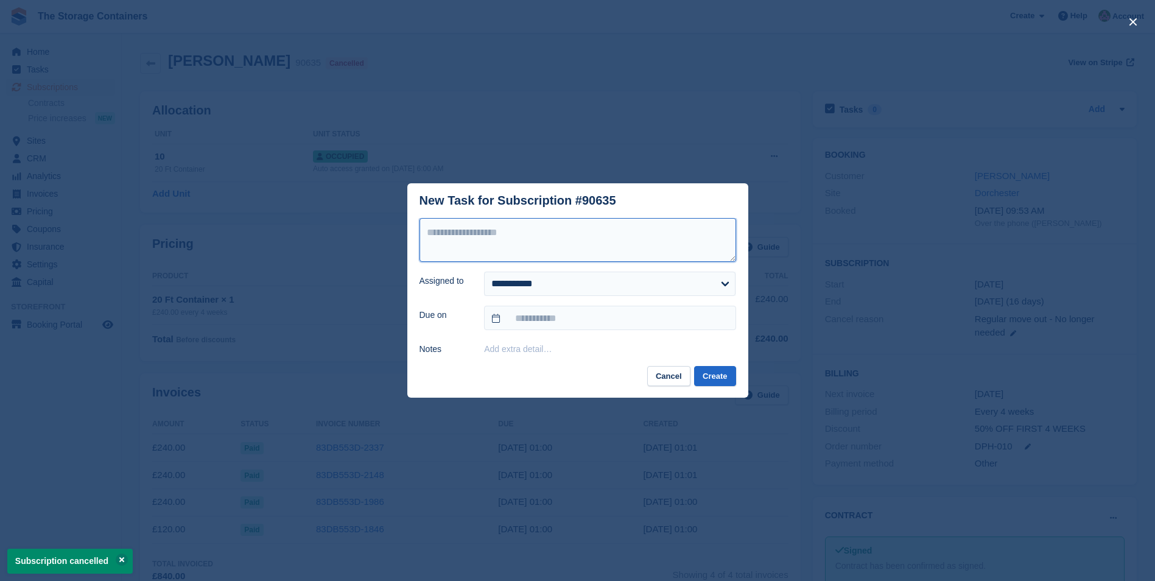
click at [554, 244] on textarea at bounding box center [578, 240] width 317 height 44
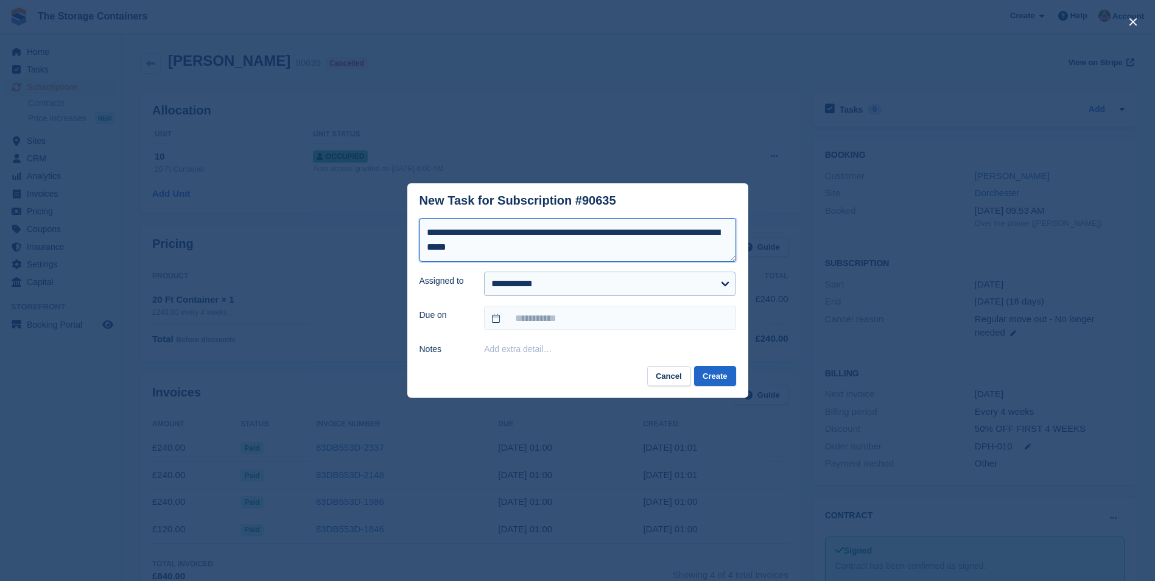
type textarea "**********"
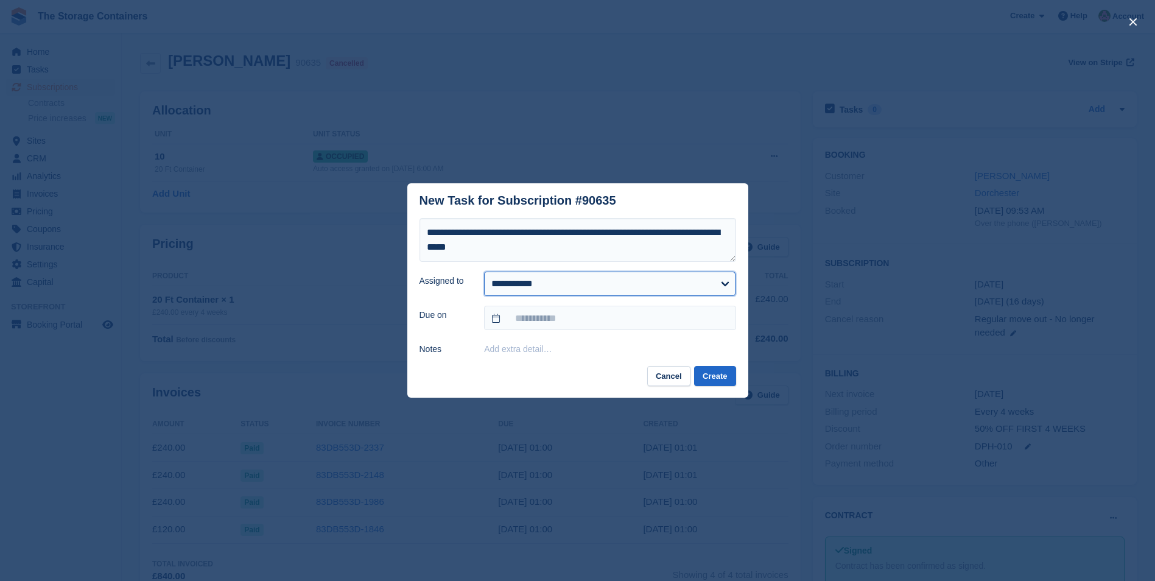
click at [570, 293] on select "**********" at bounding box center [610, 284] width 252 height 24
click at [484, 273] on select "**********" at bounding box center [610, 284] width 252 height 24
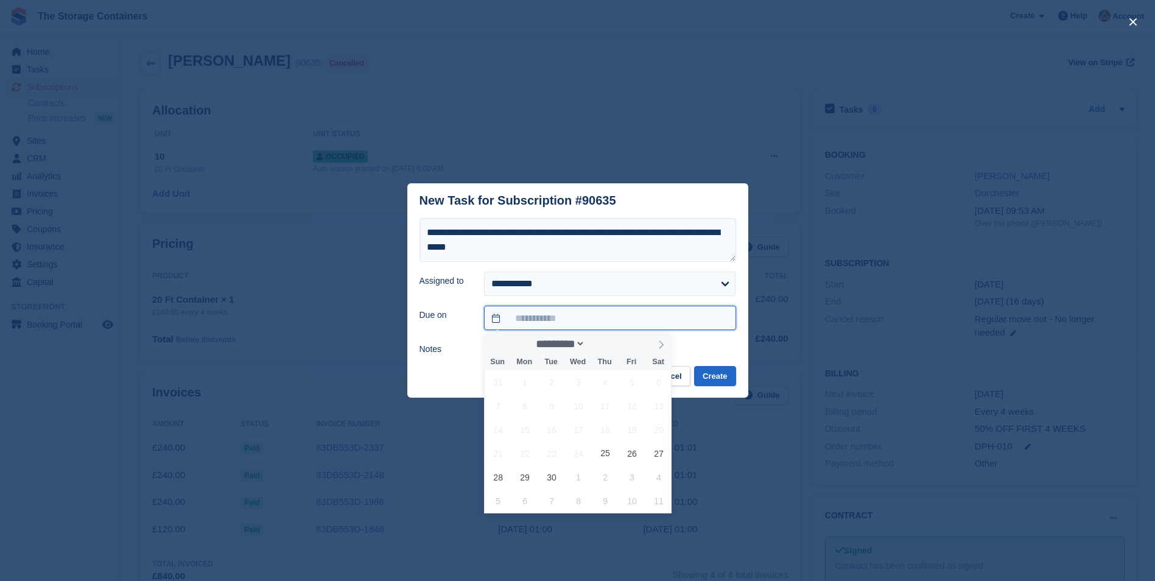
click at [562, 314] on input "text" at bounding box center [610, 318] width 252 height 24
click at [658, 348] on icon at bounding box center [661, 344] width 9 height 9
select select "*"
click at [529, 435] on span "13" at bounding box center [525, 430] width 24 height 24
type input "**********"
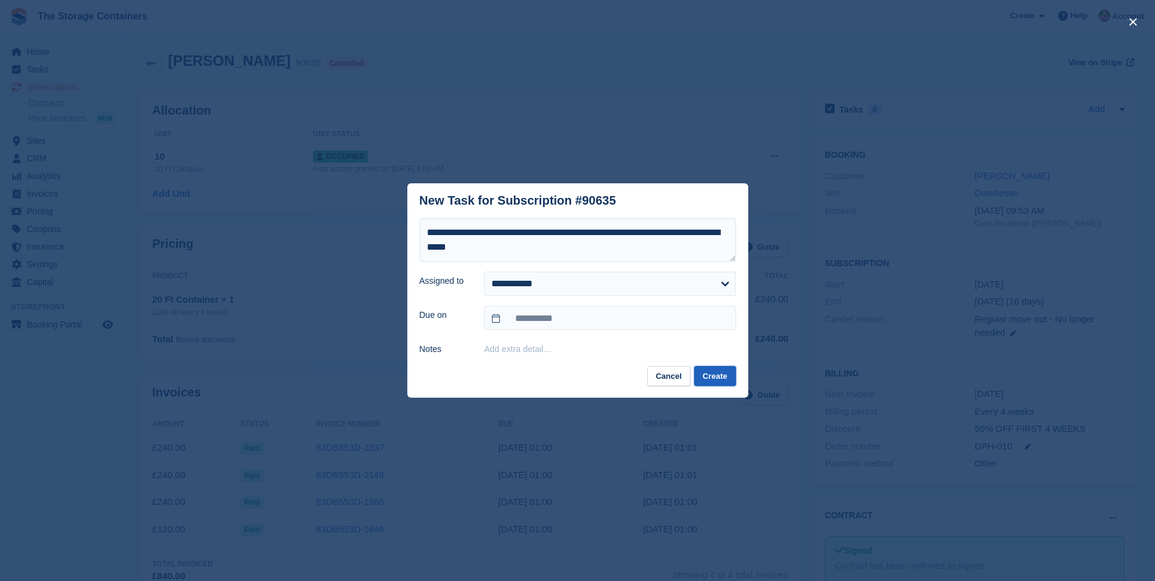
click at [721, 380] on button "Create" at bounding box center [714, 376] width 41 height 20
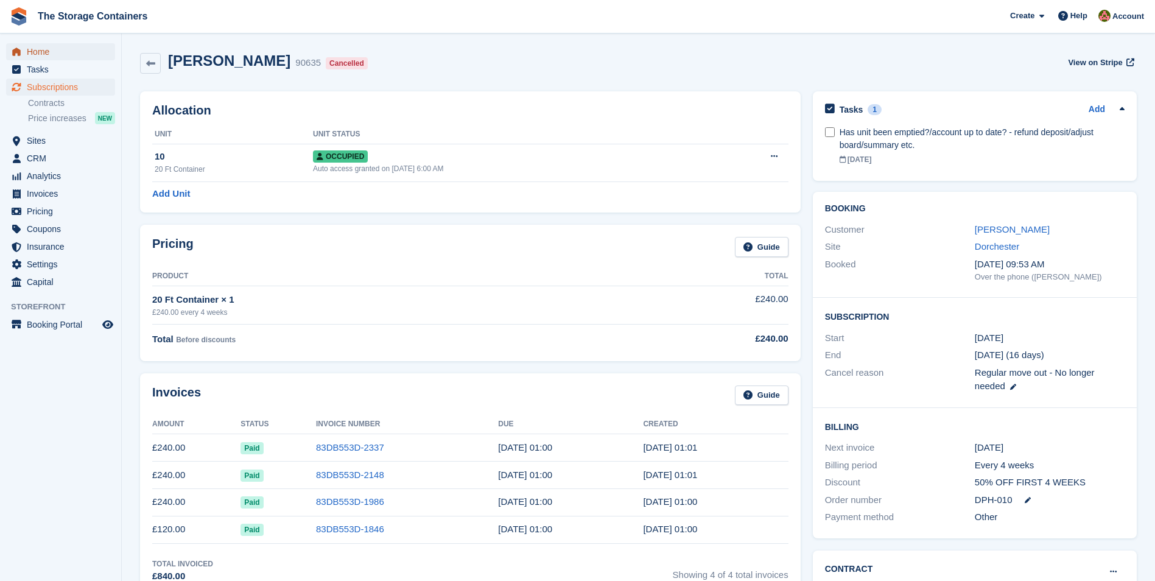
click at [67, 52] on span "Home" at bounding box center [63, 51] width 73 height 17
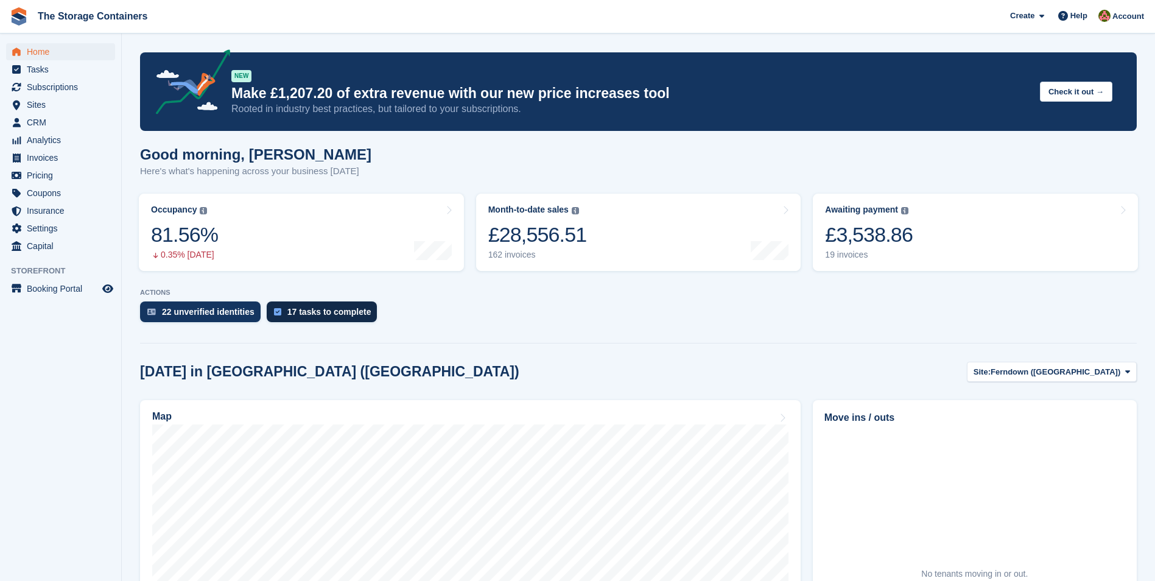
click at [335, 309] on div "17 tasks to complete" at bounding box center [329, 312] width 84 height 10
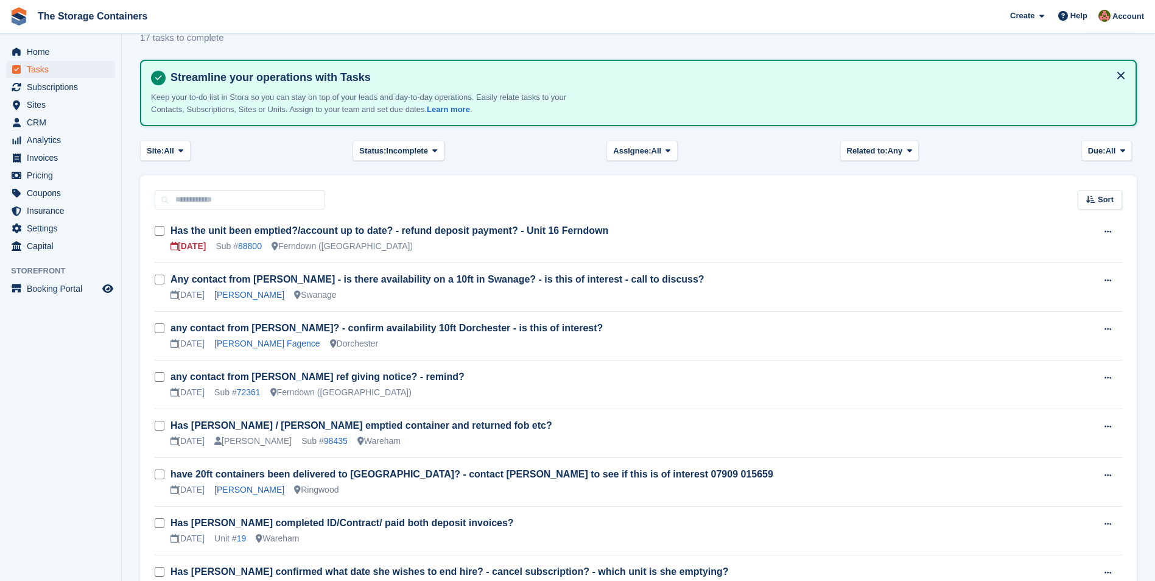
scroll to position [61, 0]
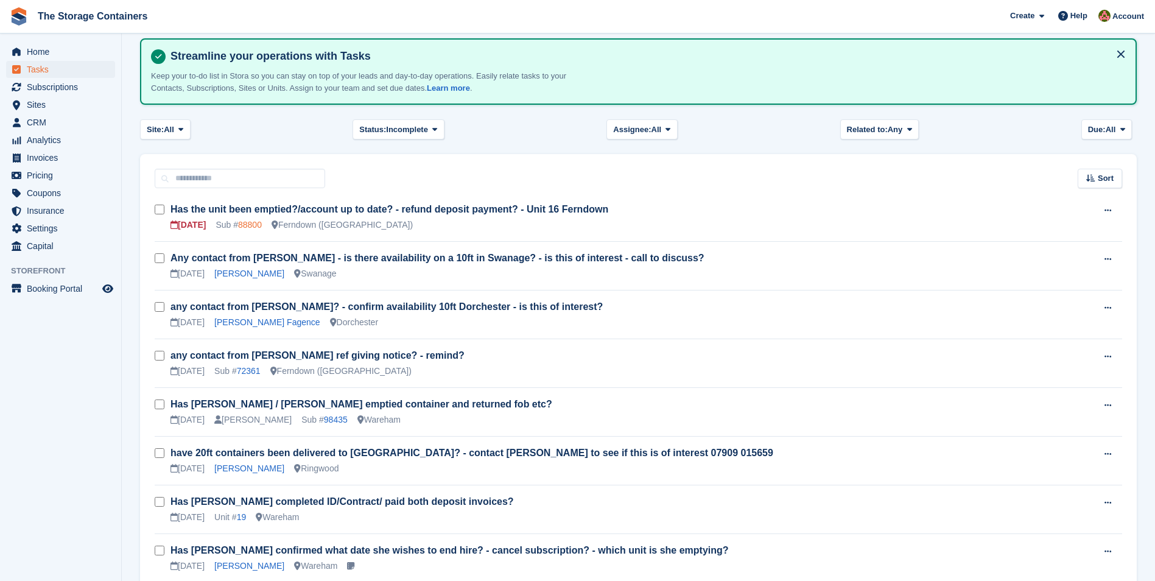
click at [258, 227] on link "88800" at bounding box center [250, 225] width 24 height 10
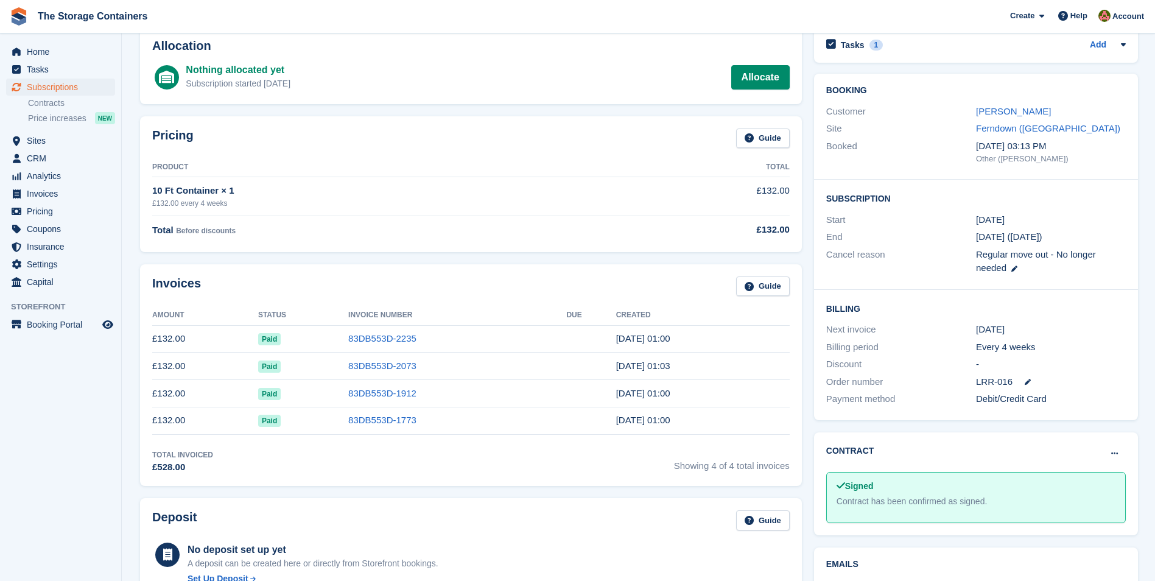
scroll to position [122, 0]
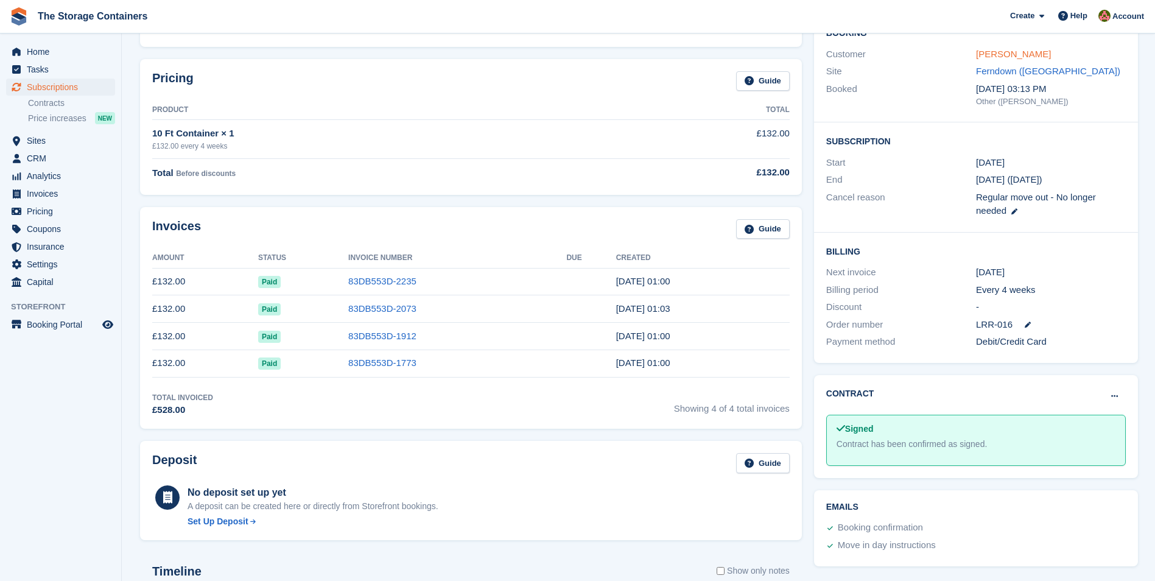
click at [1013, 55] on link "[PERSON_NAME]" at bounding box center [1013, 54] width 75 height 10
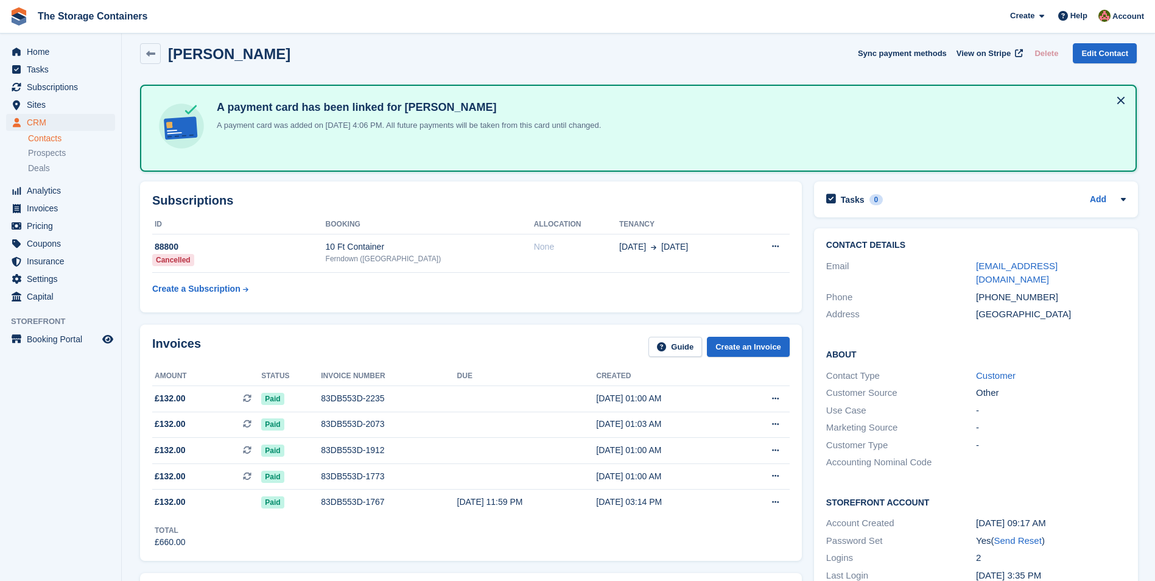
scroll to position [183, 0]
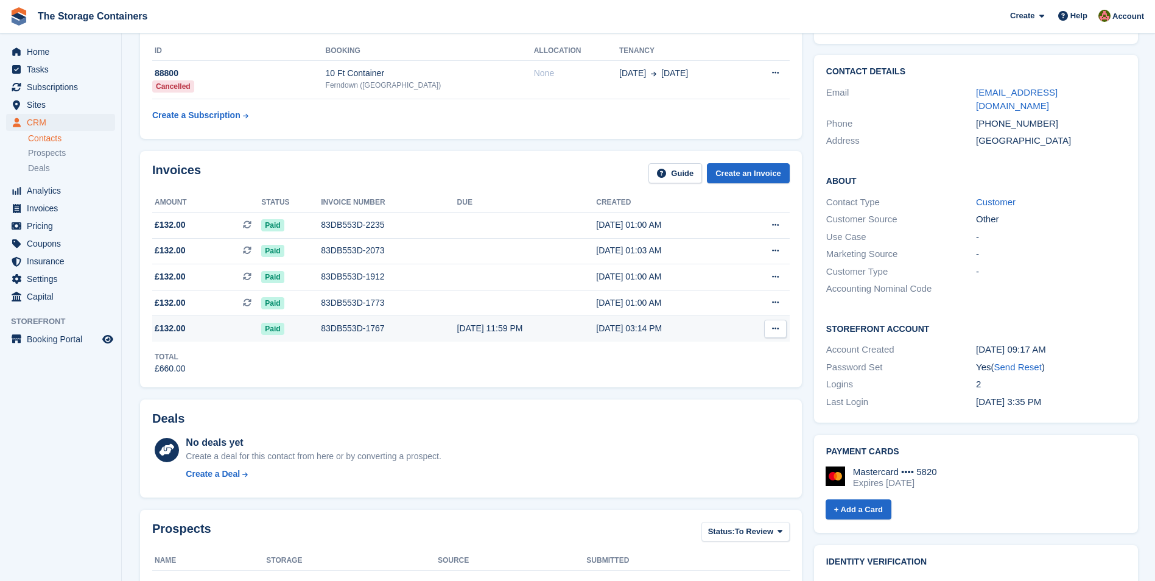
click at [340, 331] on div "83DB553D-1767" at bounding box center [389, 328] width 136 height 13
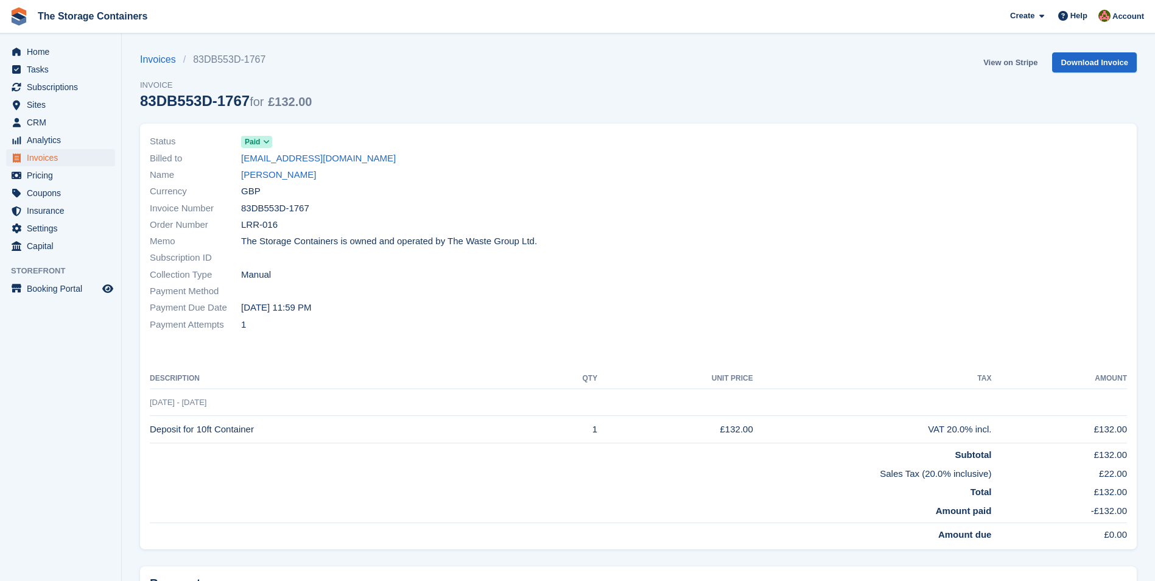
click at [1017, 58] on link "View on Stripe" at bounding box center [1011, 62] width 64 height 20
click at [253, 172] on link "John Head" at bounding box center [278, 175] width 75 height 14
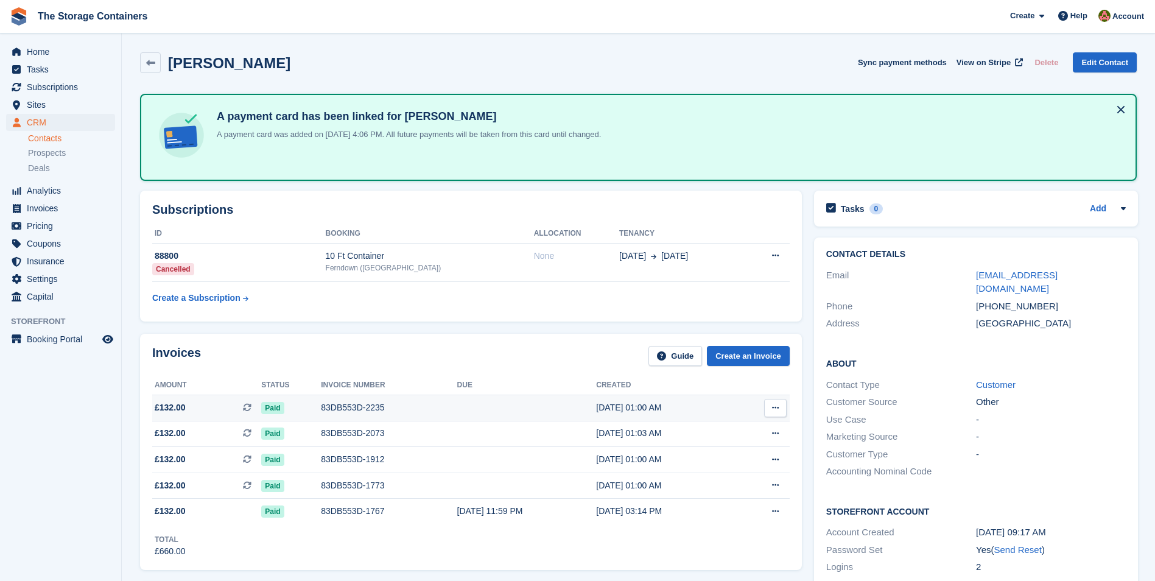
click at [358, 406] on div "83DB553D-2235" at bounding box center [389, 407] width 136 height 13
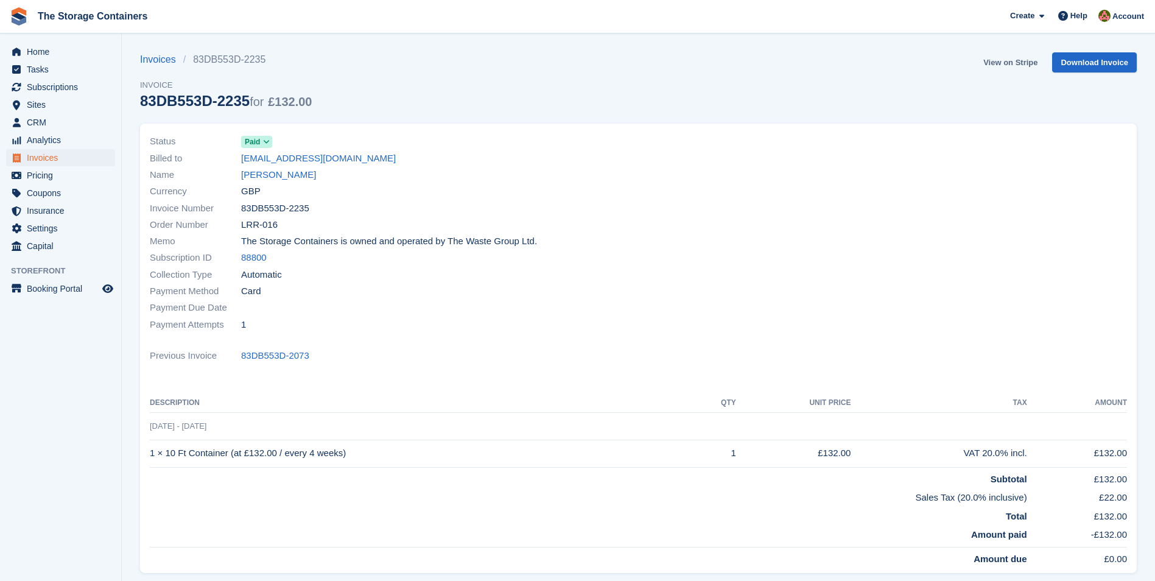
click at [996, 65] on link "View on Stripe" at bounding box center [1011, 62] width 64 height 20
click at [264, 177] on link "John Head" at bounding box center [278, 175] width 75 height 14
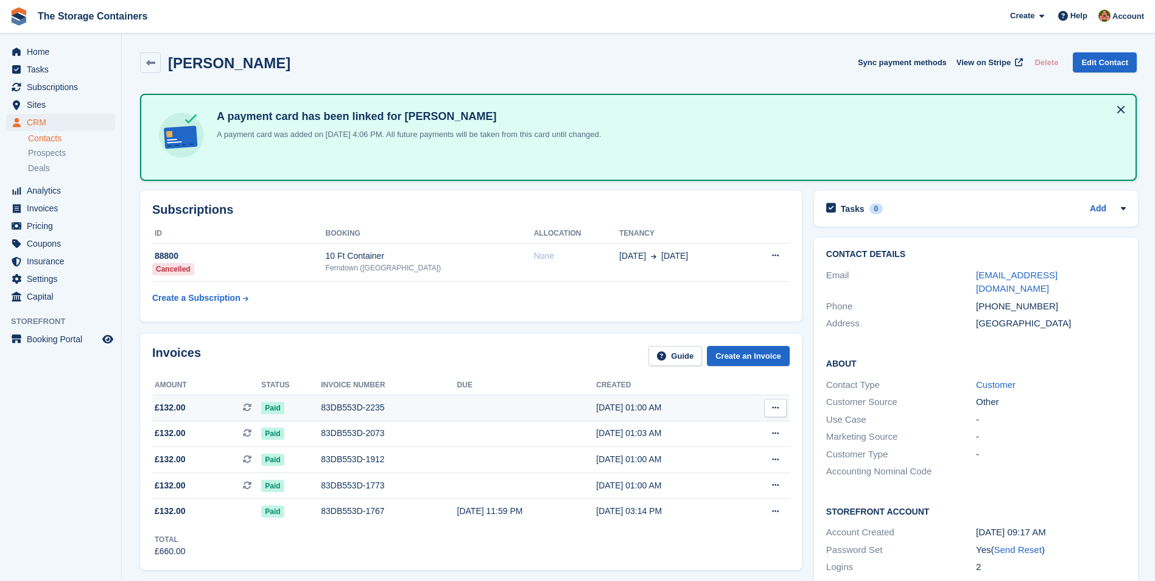
click at [394, 411] on div "83DB553D-2235" at bounding box center [389, 407] width 136 height 13
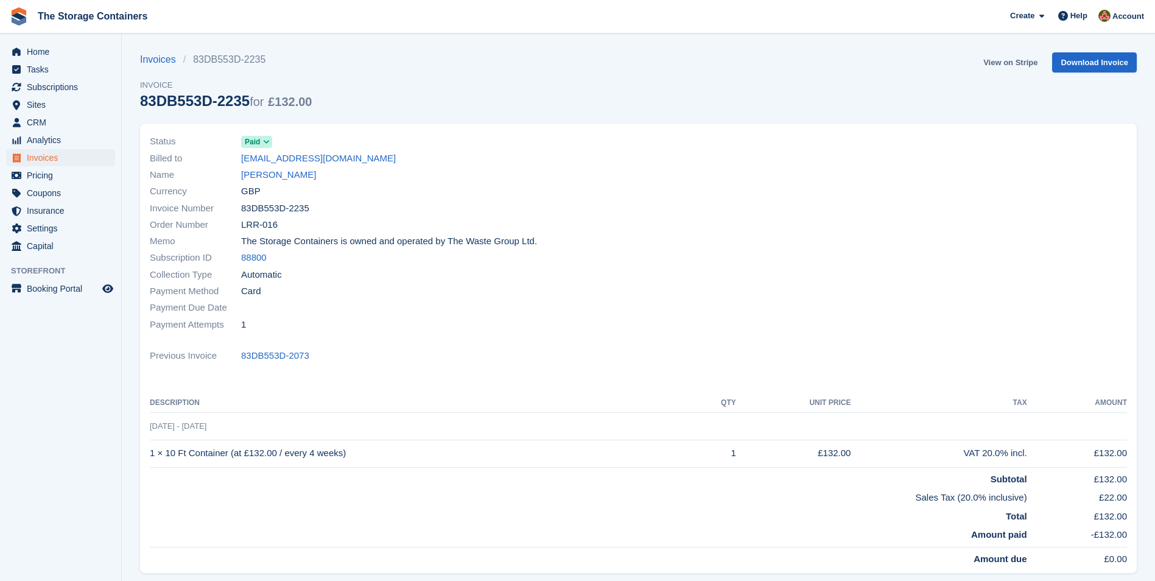
click at [1019, 61] on link "View on Stripe" at bounding box center [1011, 62] width 64 height 20
click at [259, 178] on link "[PERSON_NAME]" at bounding box center [278, 175] width 75 height 14
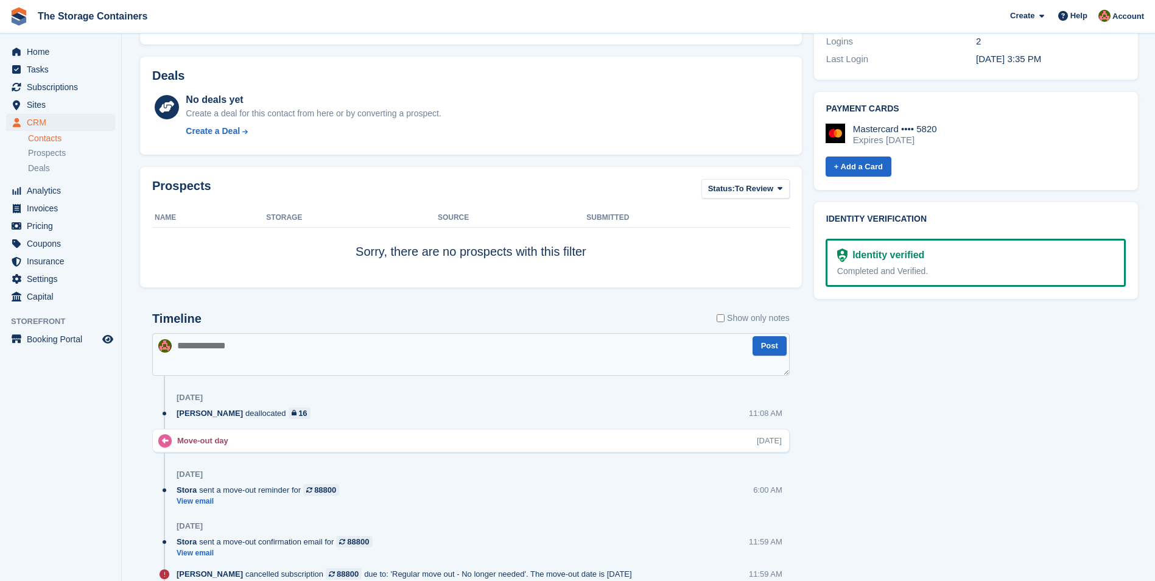
scroll to position [548, 0]
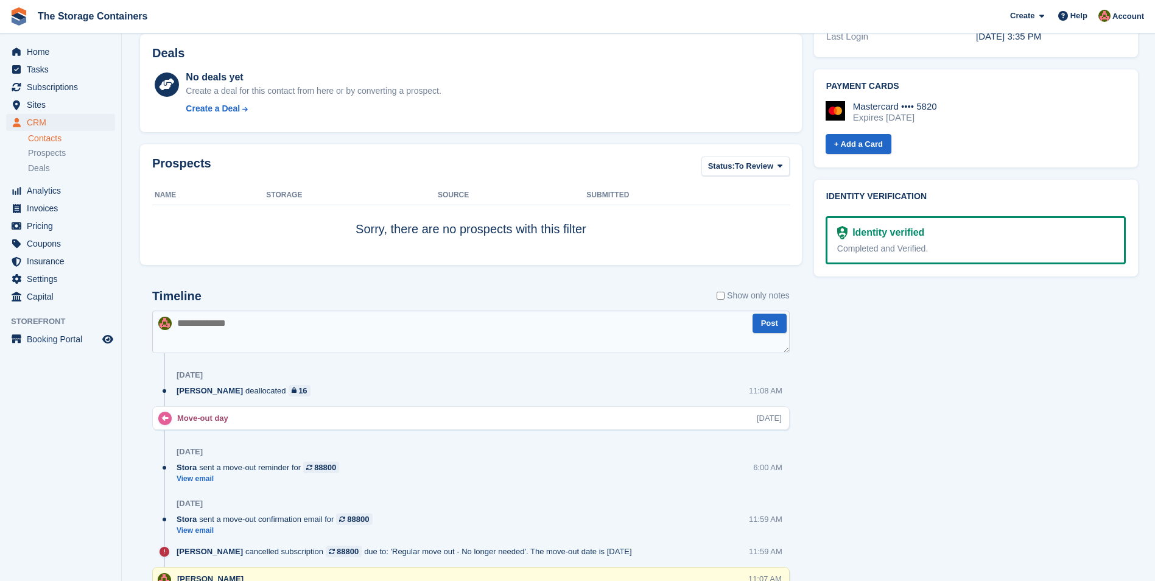
click at [248, 336] on textarea at bounding box center [471, 332] width 638 height 43
type textarea "**********"
click at [772, 325] on button "Post" at bounding box center [770, 324] width 34 height 20
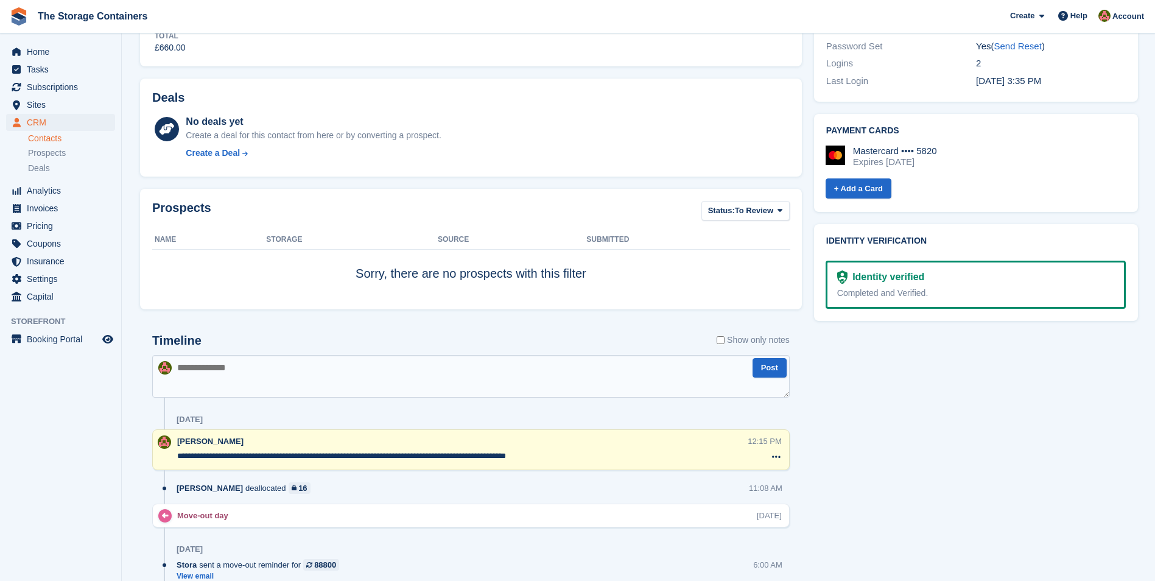
scroll to position [609, 0]
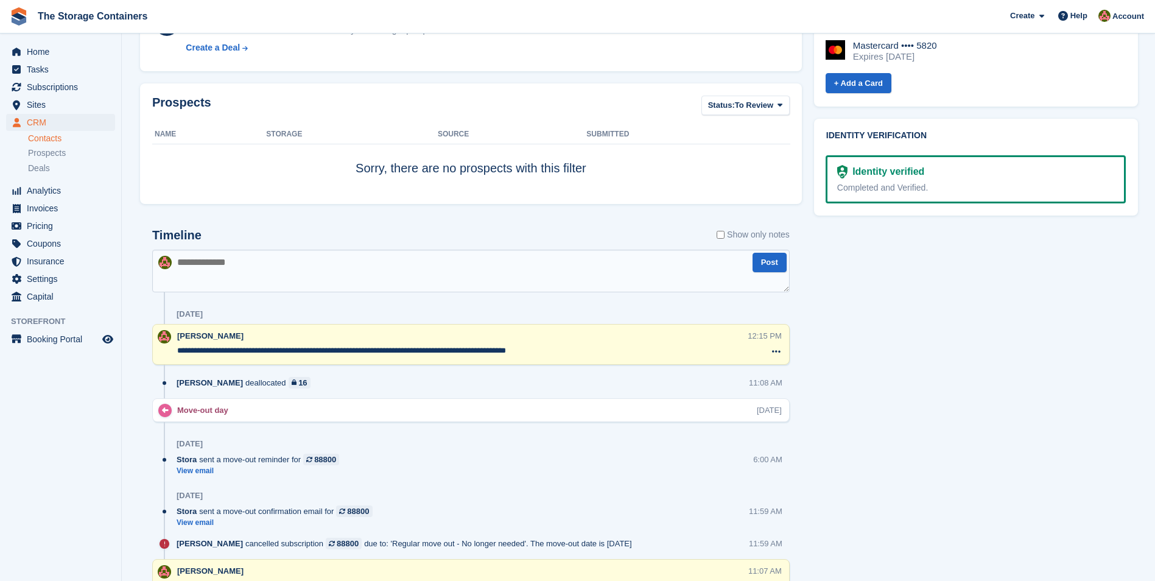
click at [617, 355] on textarea "**********" at bounding box center [462, 351] width 571 height 12
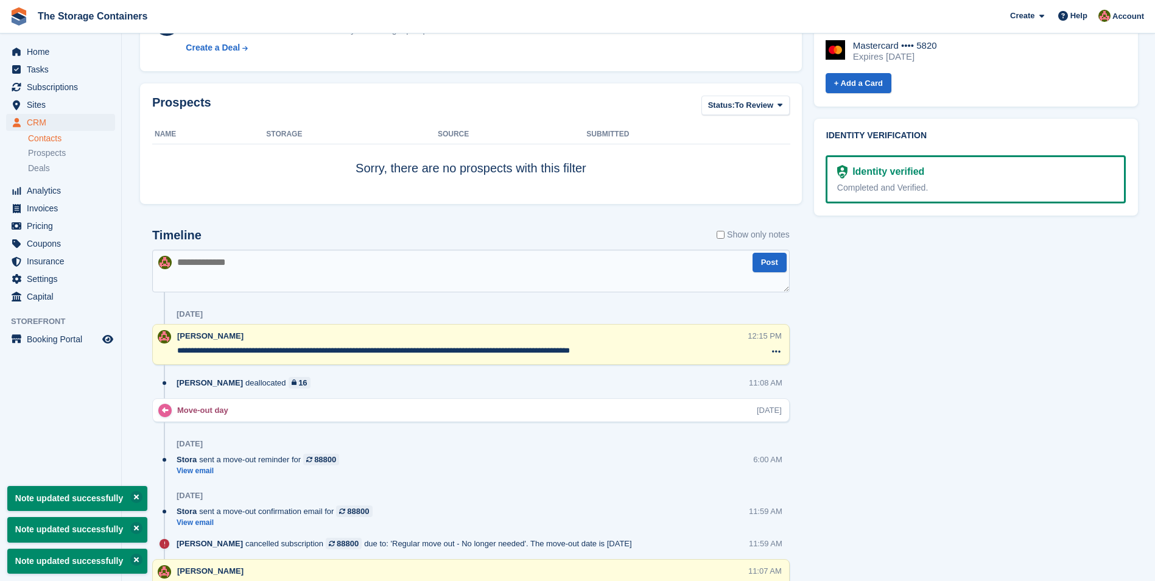
type textarea "**********"
click at [630, 280] on textarea at bounding box center [471, 271] width 638 height 43
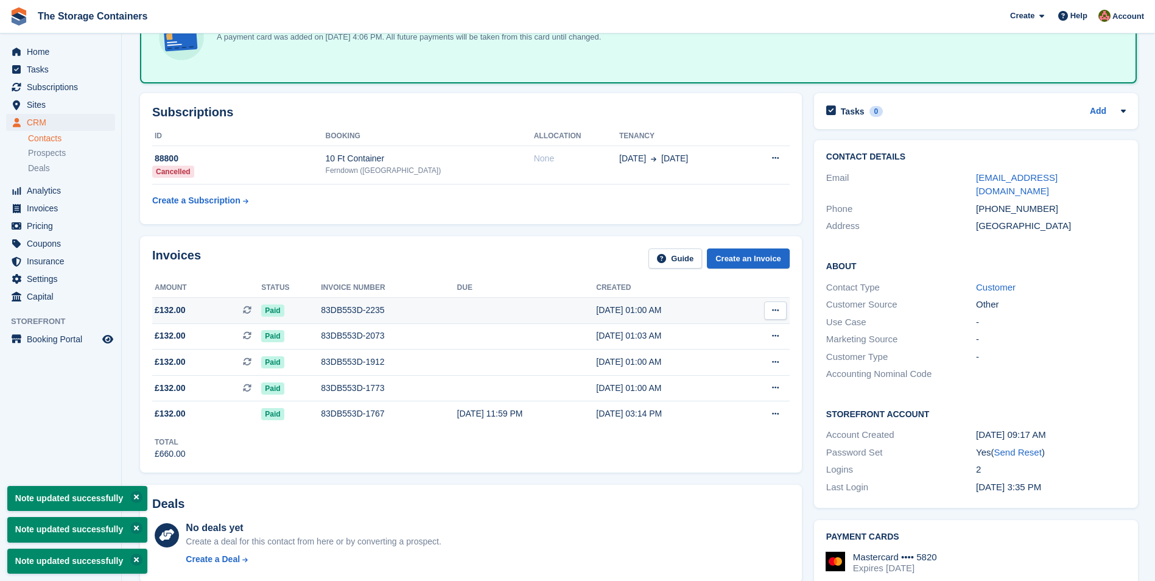
scroll to position [0, 0]
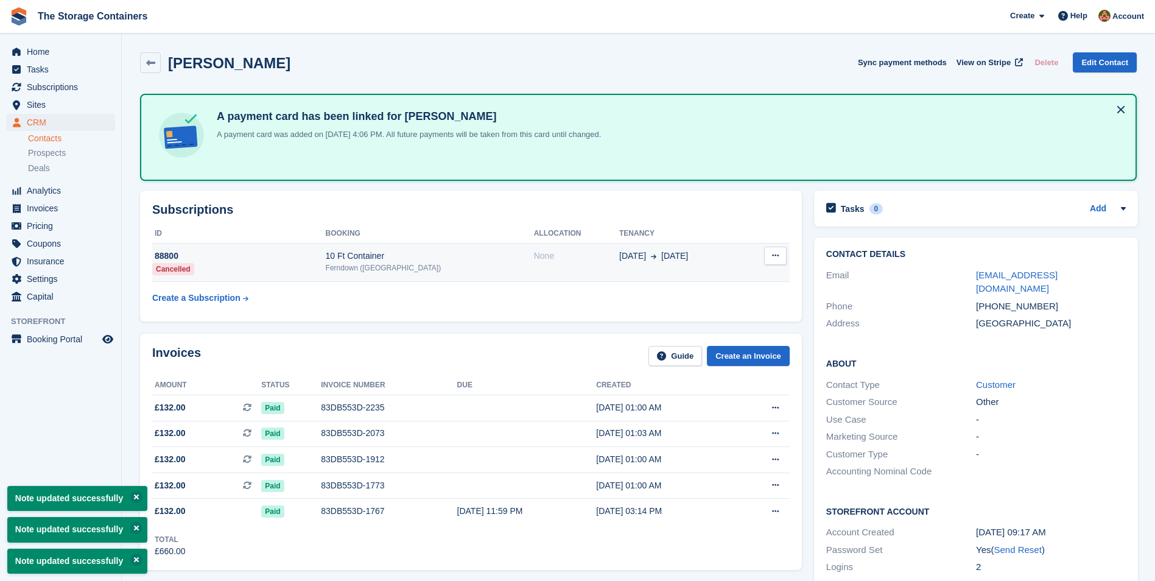
click at [557, 258] on div "None" at bounding box center [576, 256] width 85 height 13
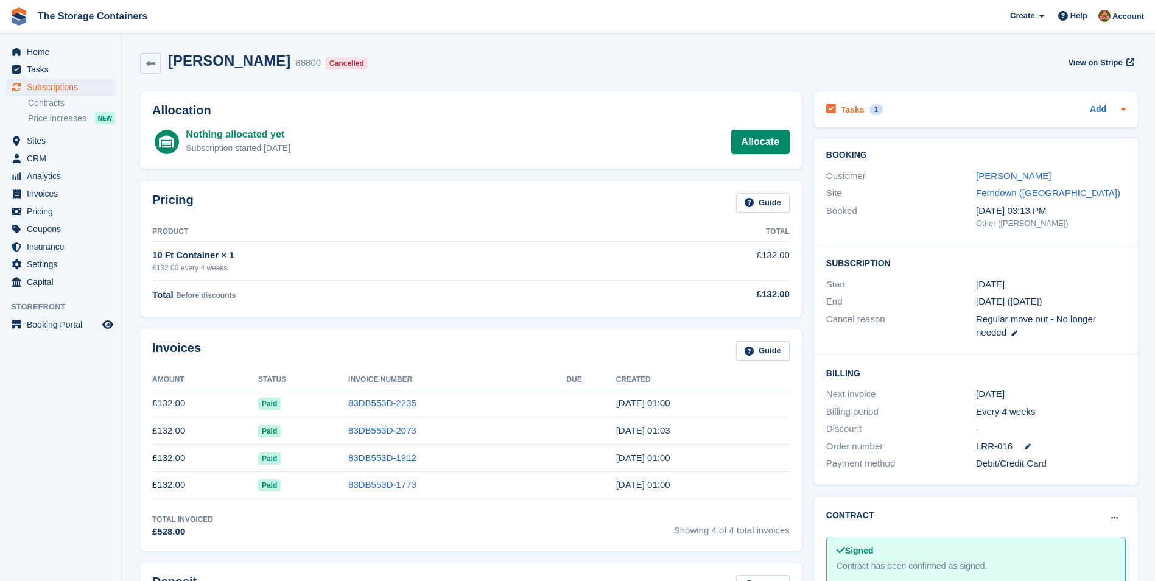
click at [943, 101] on div "Tasks 1 Add" at bounding box center [977, 109] width 300 height 16
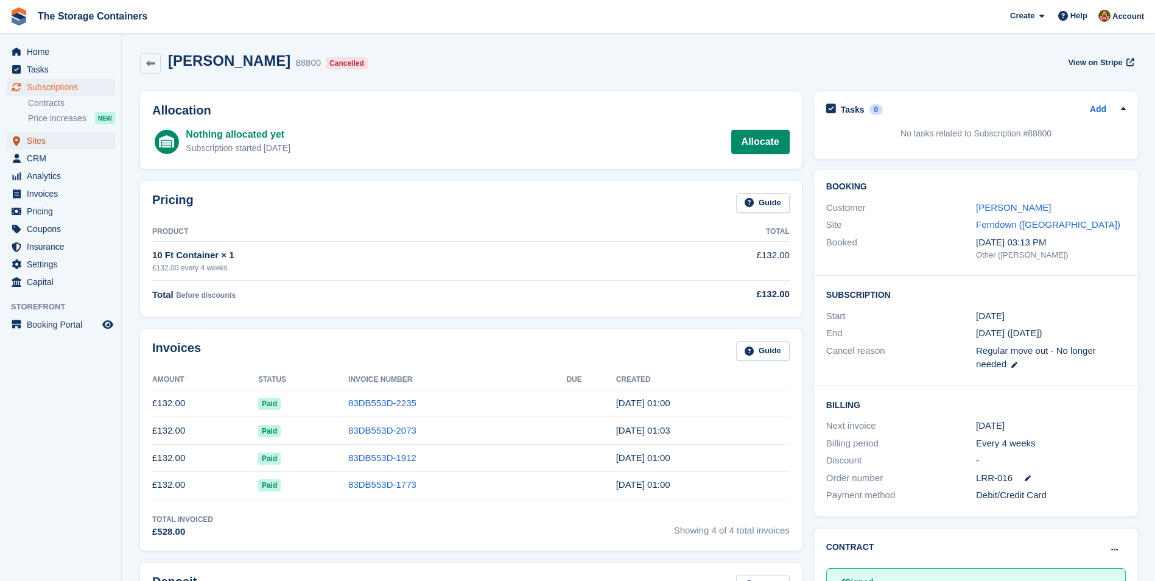
click at [63, 138] on span "Sites" at bounding box center [63, 140] width 73 height 17
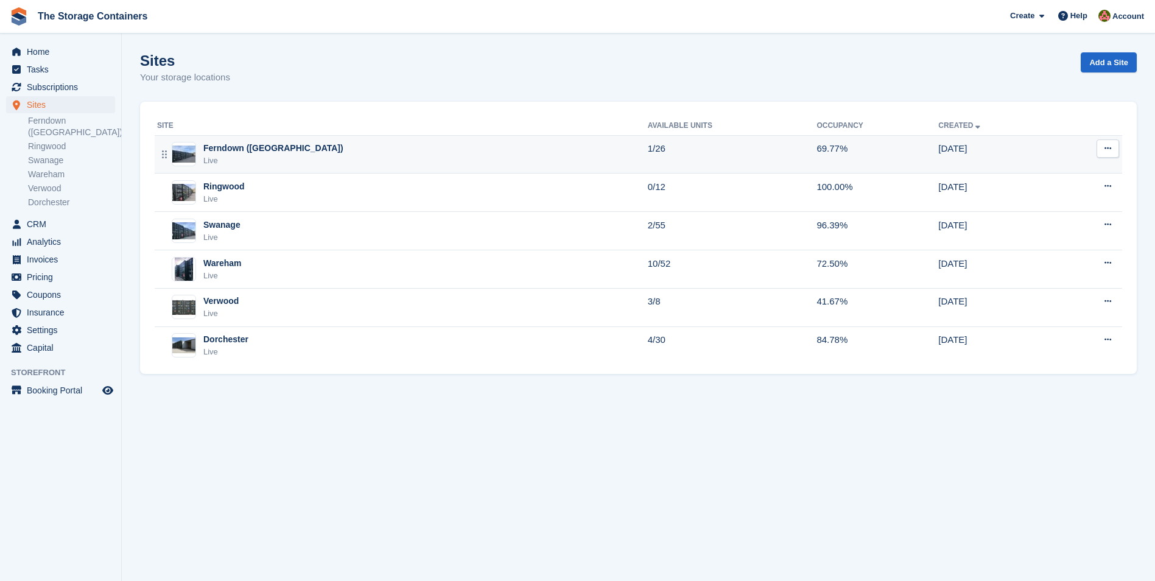
click at [259, 154] on div "Ferndown ([GEOGRAPHIC_DATA])" at bounding box center [273, 148] width 140 height 13
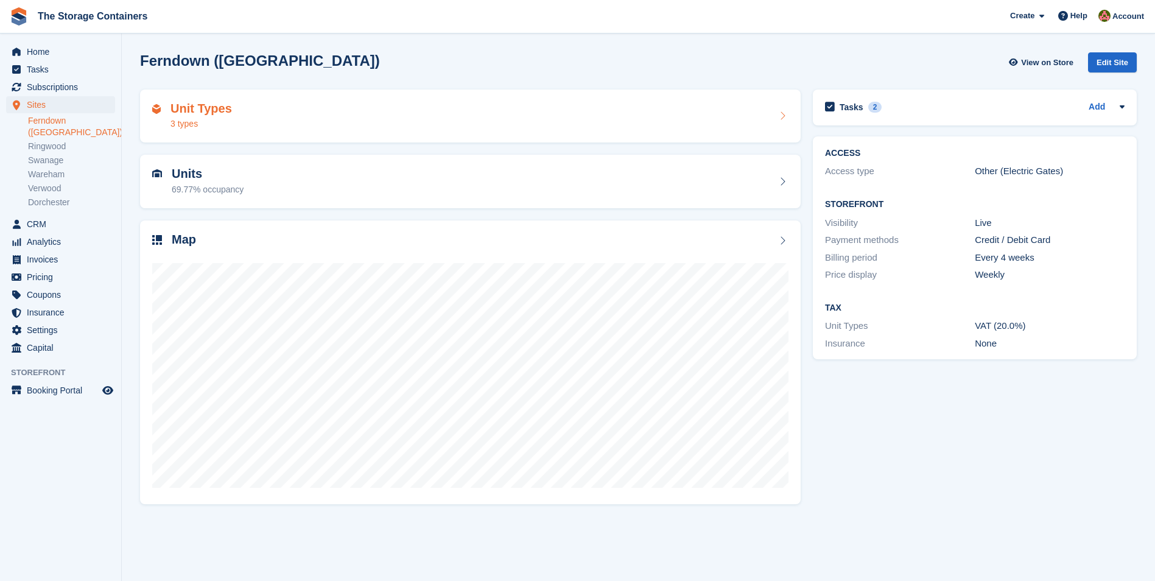
click at [418, 116] on div "Unit Types 3 types" at bounding box center [470, 116] width 636 height 29
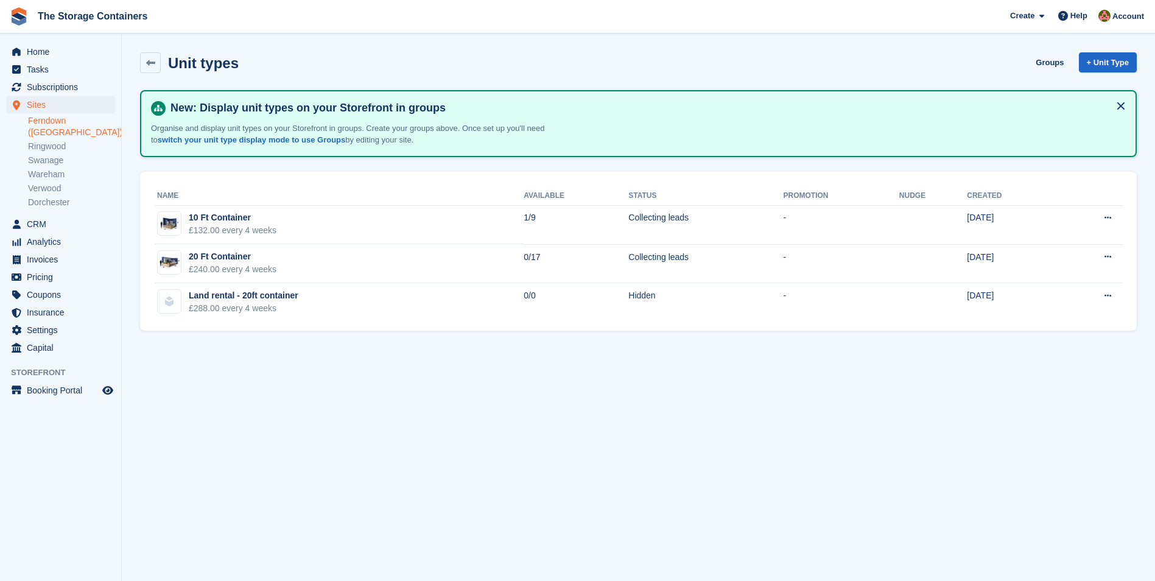
click at [82, 122] on link "Ferndown ([GEOGRAPHIC_DATA])" at bounding box center [71, 126] width 87 height 23
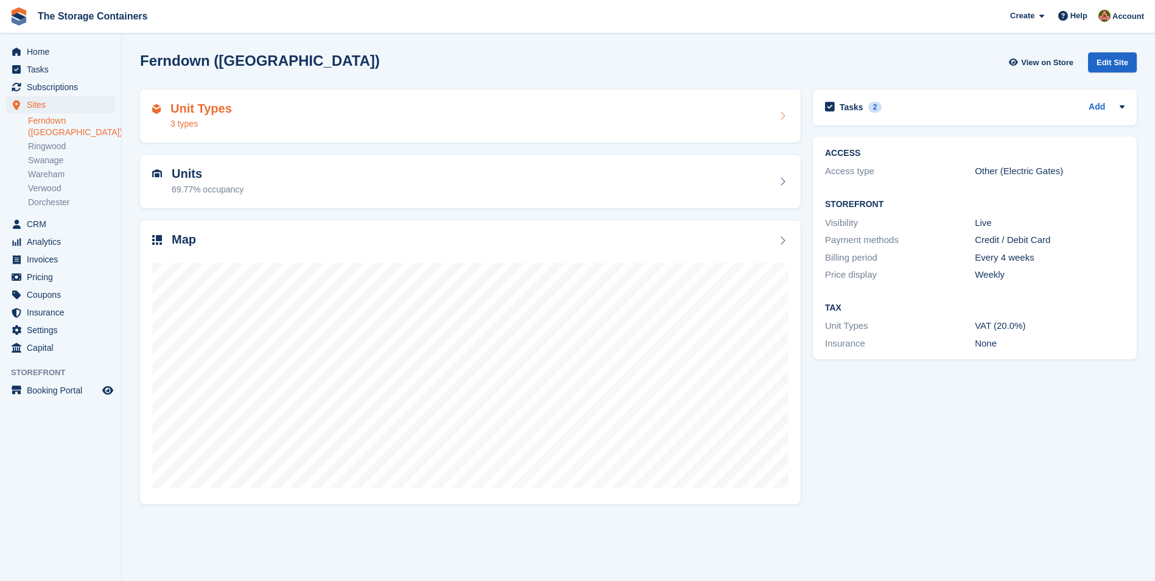
click at [342, 116] on div "Unit Types 3 types" at bounding box center [470, 116] width 636 height 29
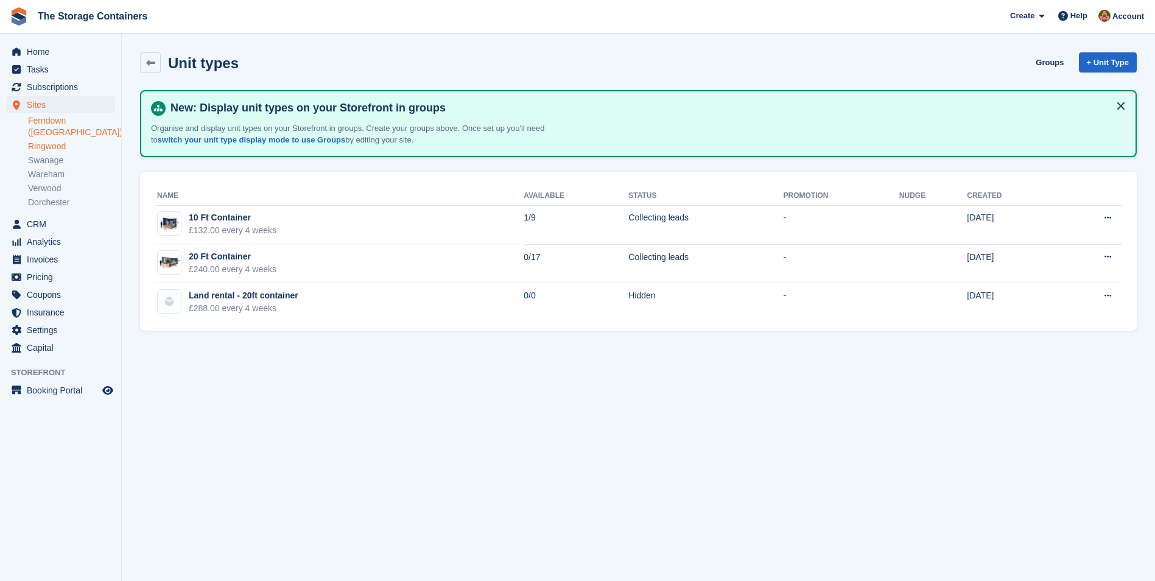
click at [66, 141] on link "Ringwood" at bounding box center [71, 147] width 87 height 12
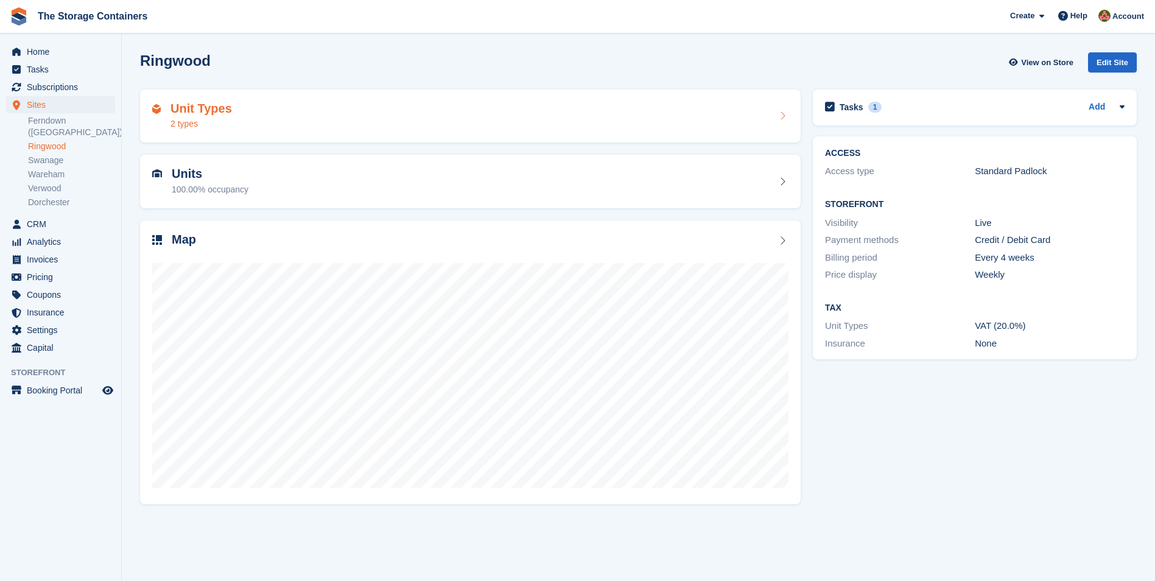
click at [277, 100] on div "Unit Types 2 types" at bounding box center [470, 117] width 661 height 54
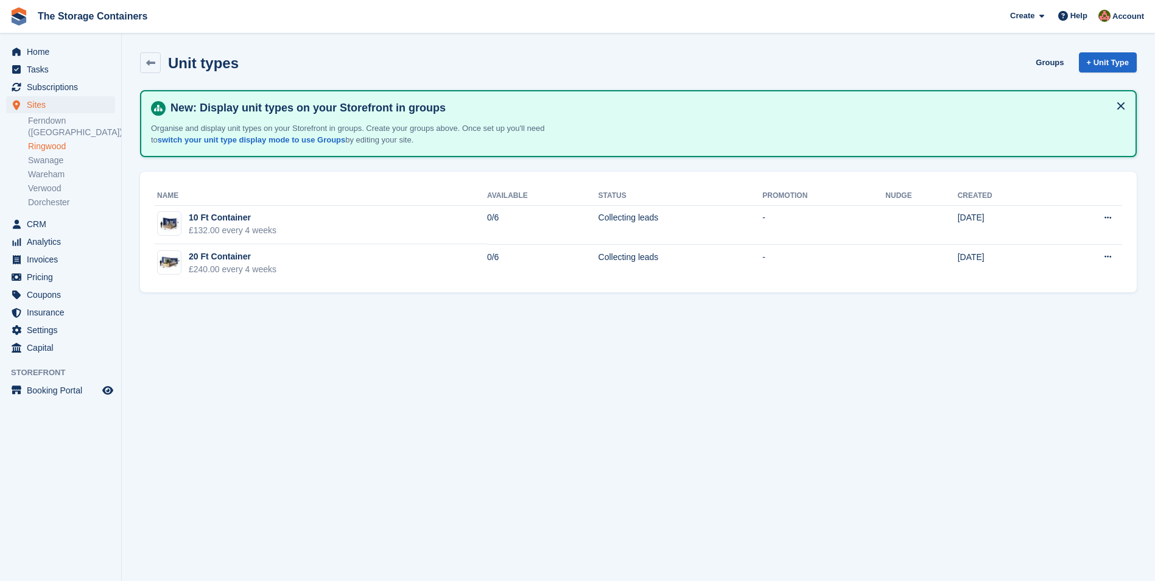
click at [71, 141] on link "Ringwood" at bounding box center [71, 147] width 87 height 12
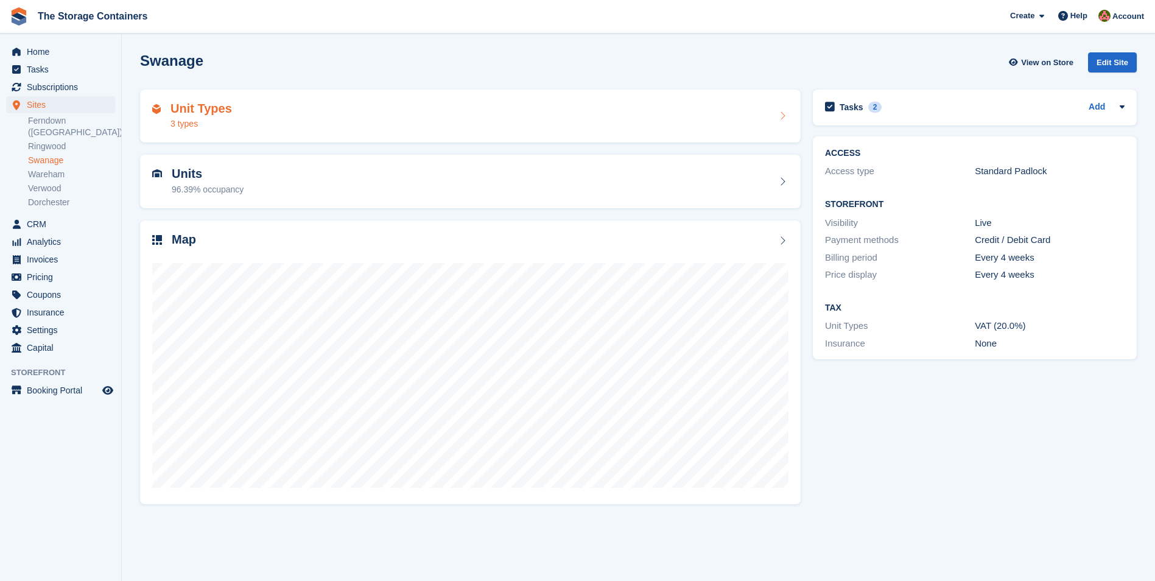
click at [272, 108] on div "Unit Types 3 types" at bounding box center [470, 116] width 636 height 29
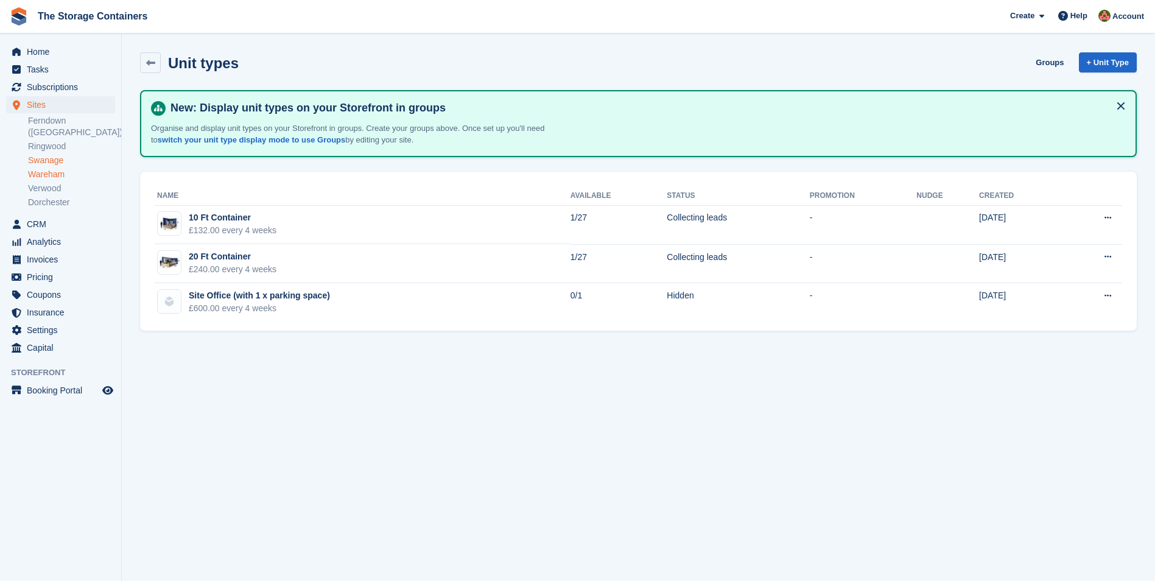
click at [48, 169] on link "Wareham" at bounding box center [71, 175] width 87 height 12
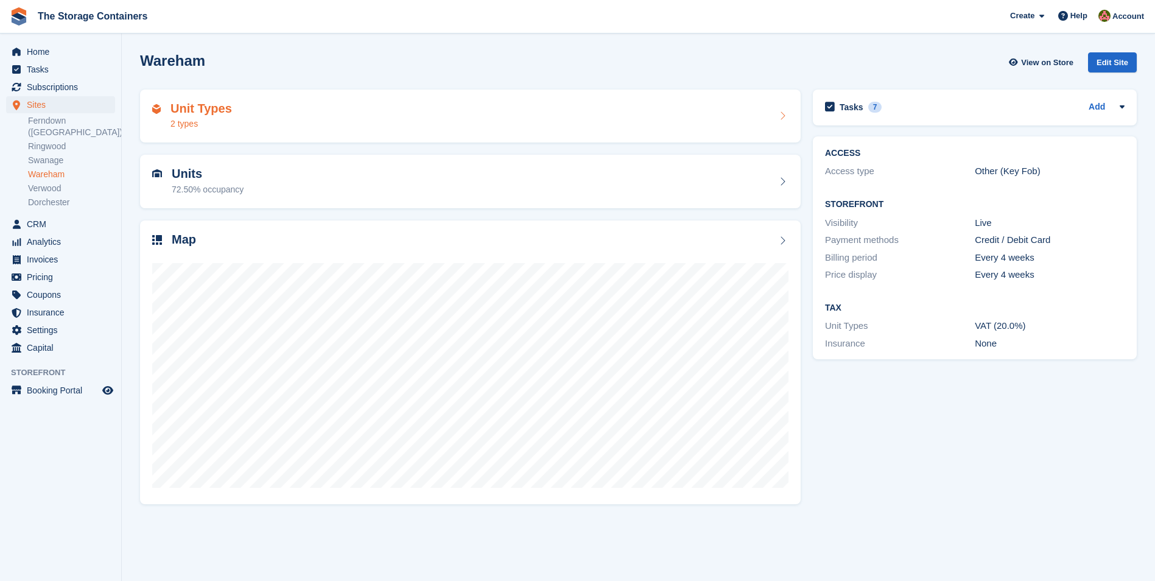
click at [314, 125] on div "Unit Types 2 types" at bounding box center [470, 116] width 636 height 29
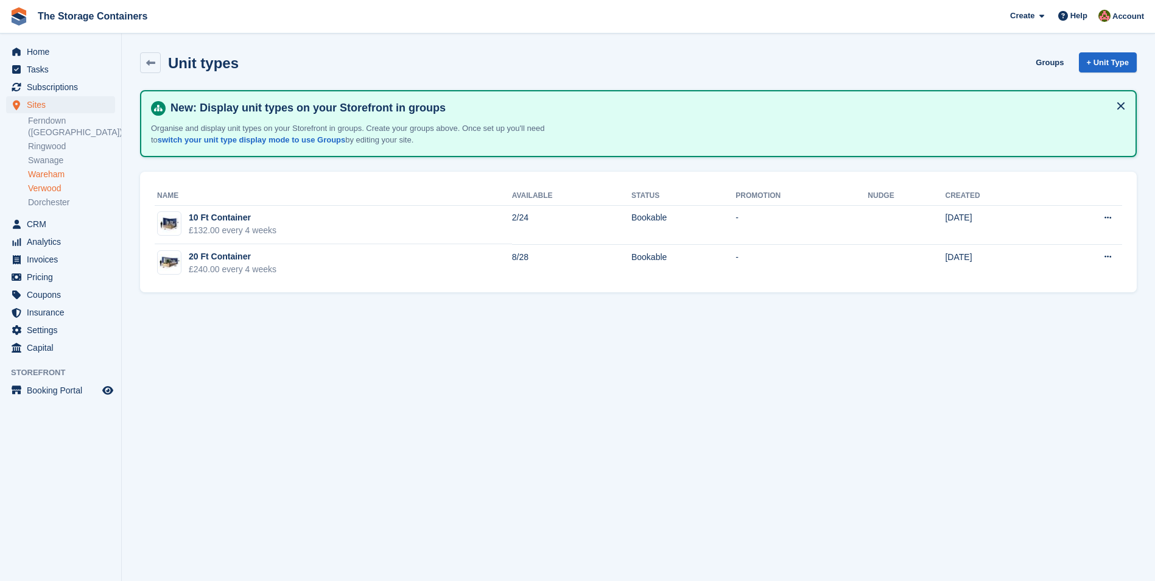
click at [37, 183] on link "Verwood" at bounding box center [71, 189] width 87 height 12
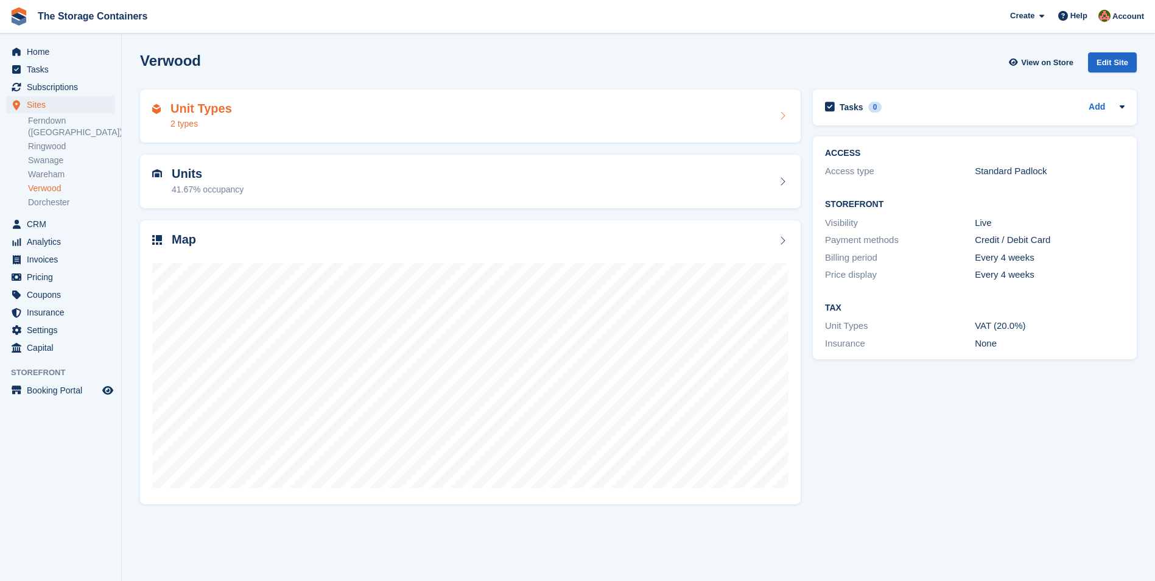
click at [362, 118] on div "Unit Types 2 types" at bounding box center [470, 116] width 636 height 29
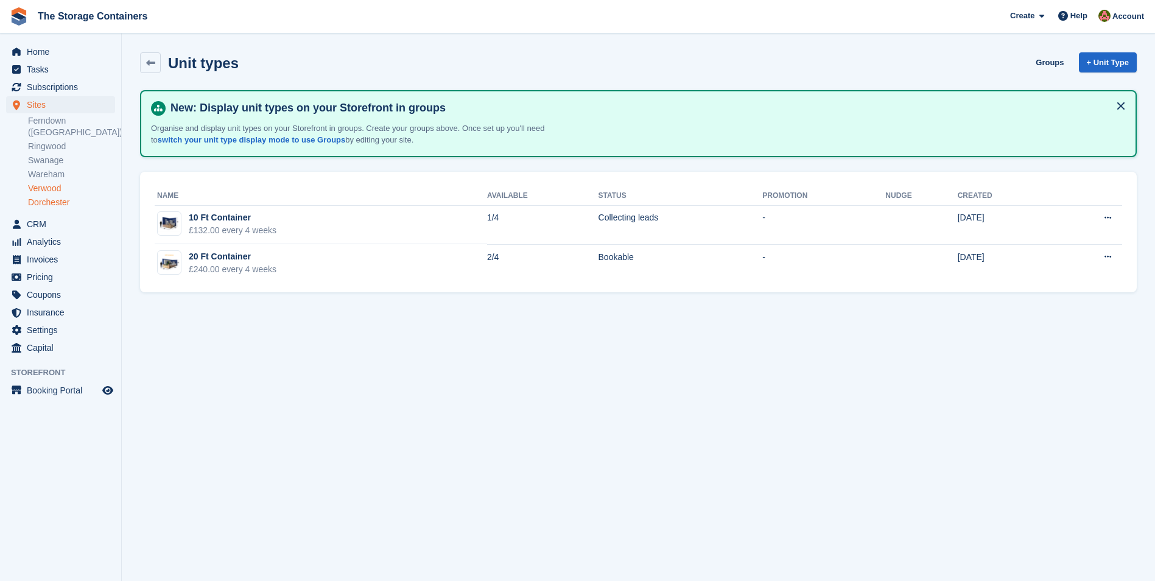
click at [53, 197] on link "Dorchester" at bounding box center [71, 203] width 87 height 12
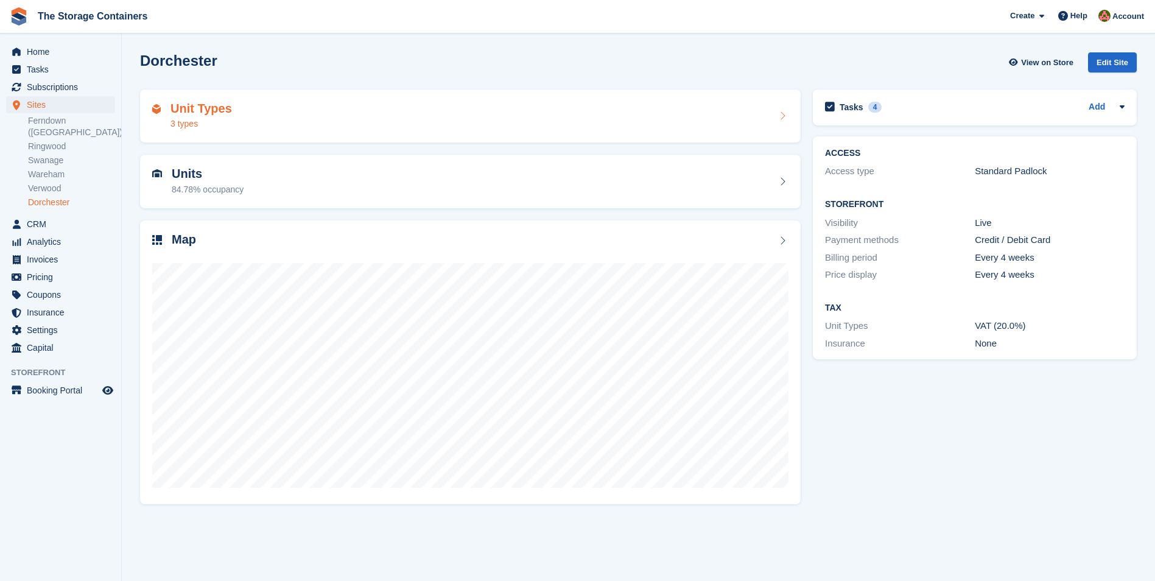
click at [448, 119] on div "Unit Types 3 types" at bounding box center [470, 116] width 636 height 29
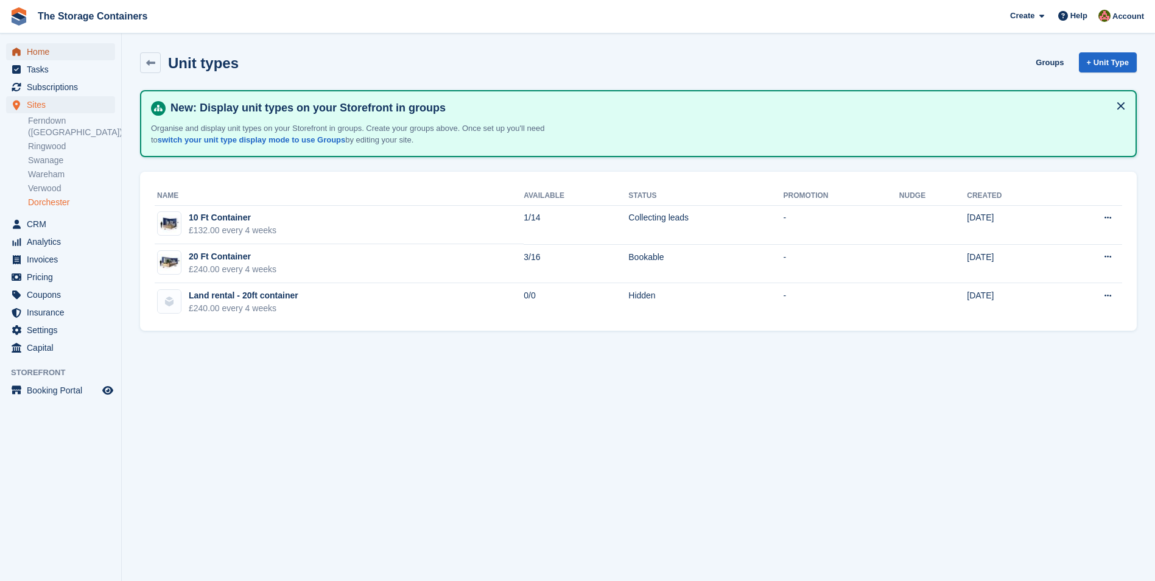
click at [54, 55] on span "Home" at bounding box center [63, 51] width 73 height 17
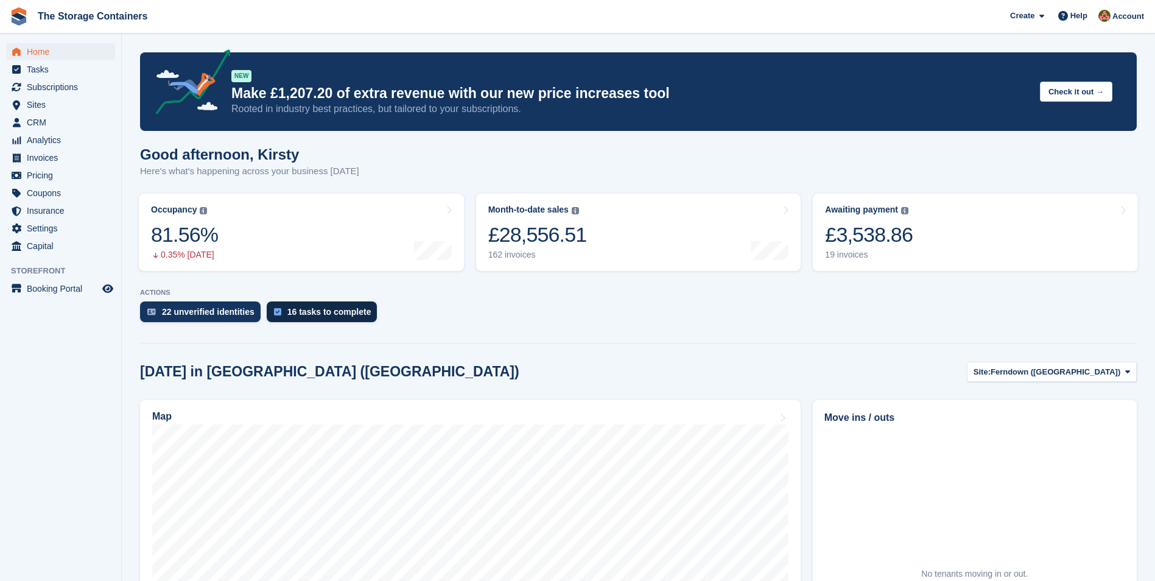
click at [346, 312] on div "16 tasks to complete" at bounding box center [329, 312] width 84 height 10
